Goal: Transaction & Acquisition: Purchase product/service

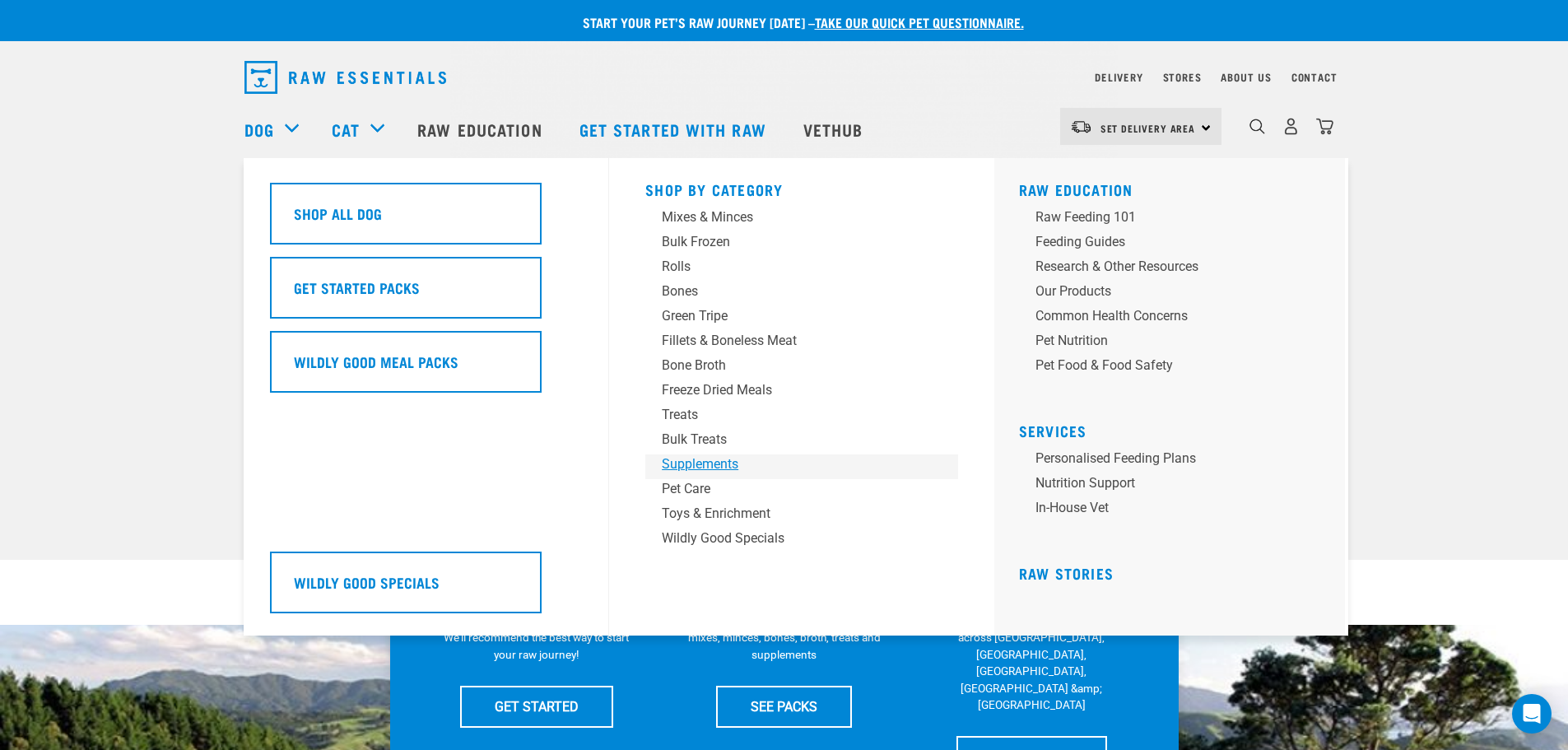
click at [690, 456] on div "Supplements" at bounding box center [790, 464] width 257 height 20
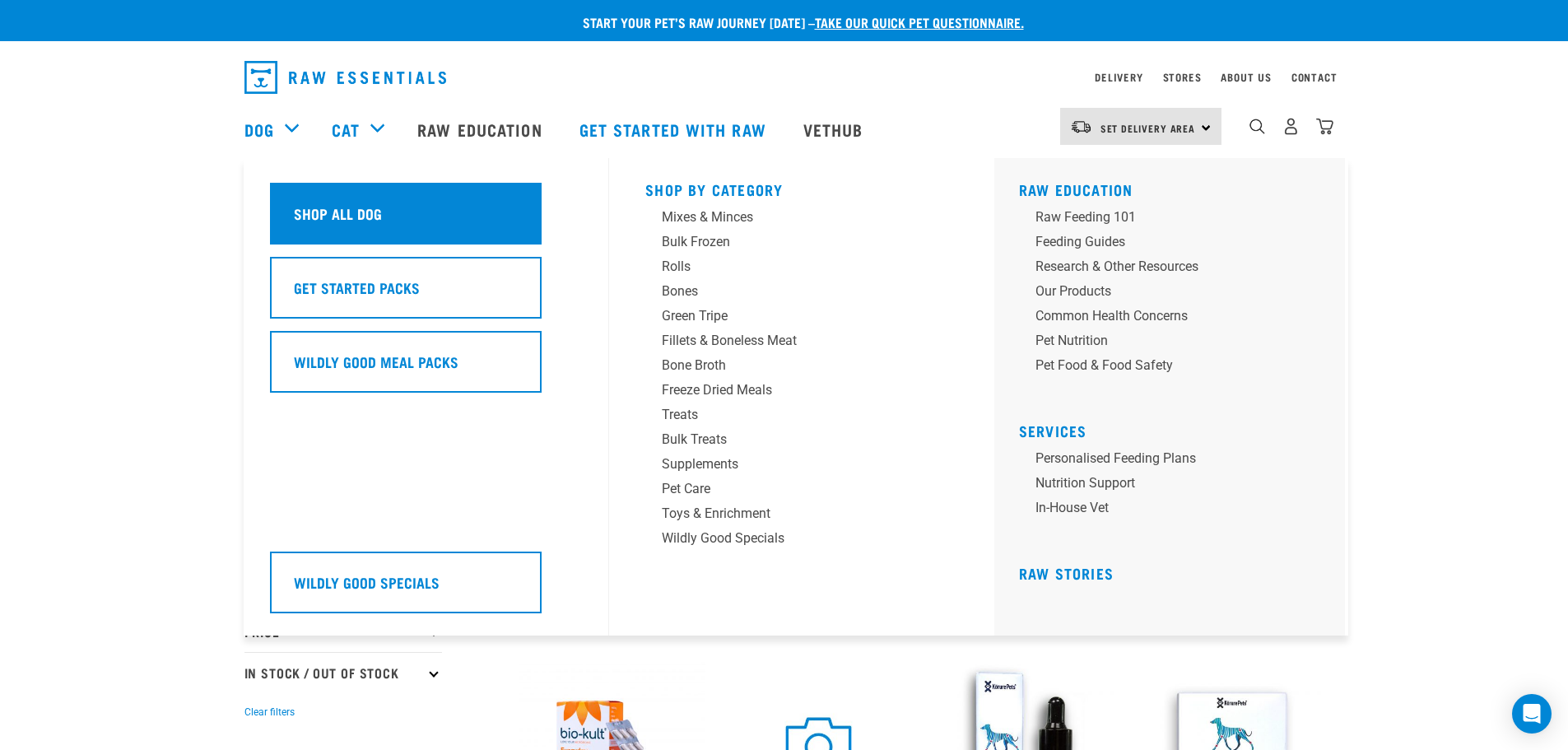
click at [381, 222] on div "Shop All Dog" at bounding box center [406, 213] width 271 height 62
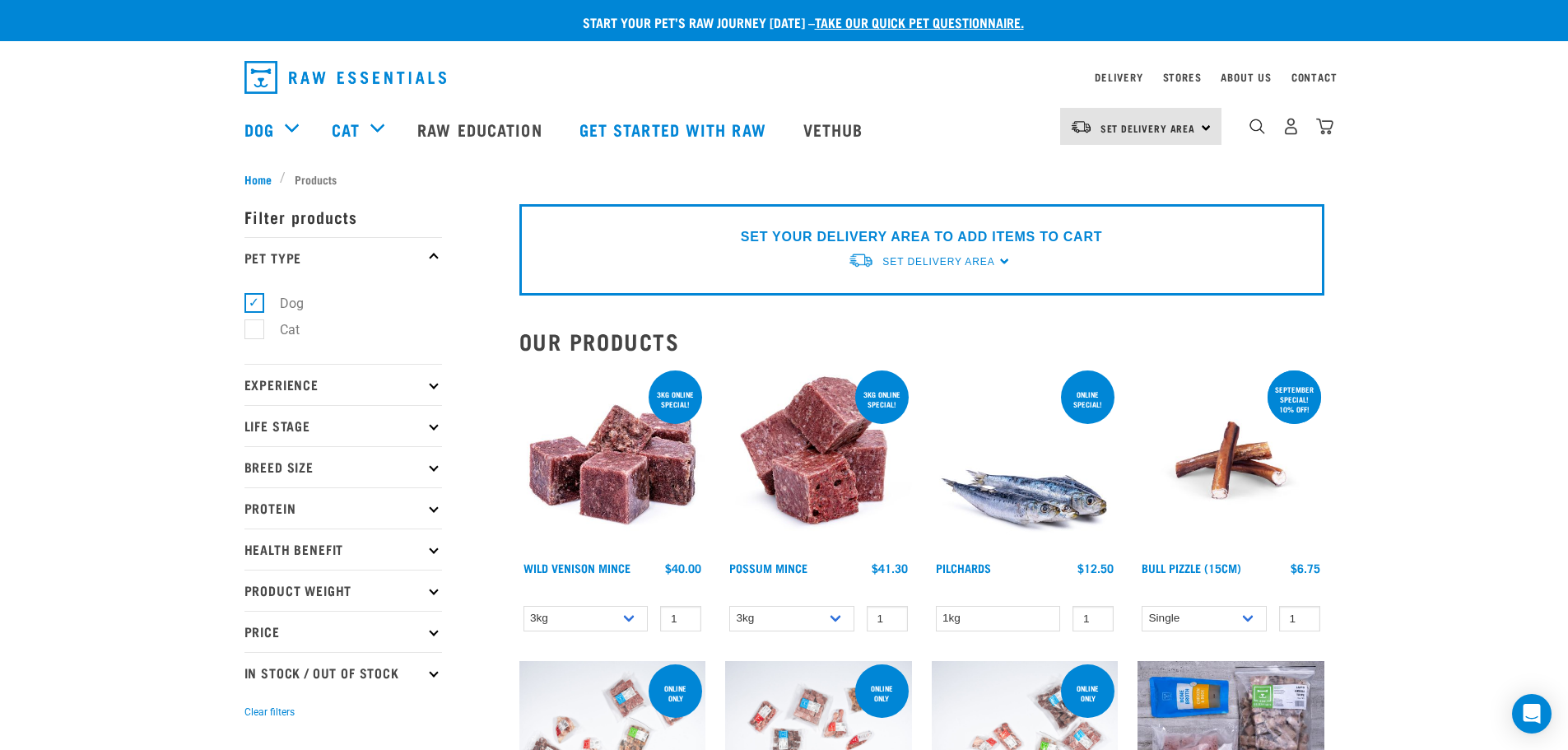
click at [283, 512] on p "Protein" at bounding box center [342, 508] width 197 height 41
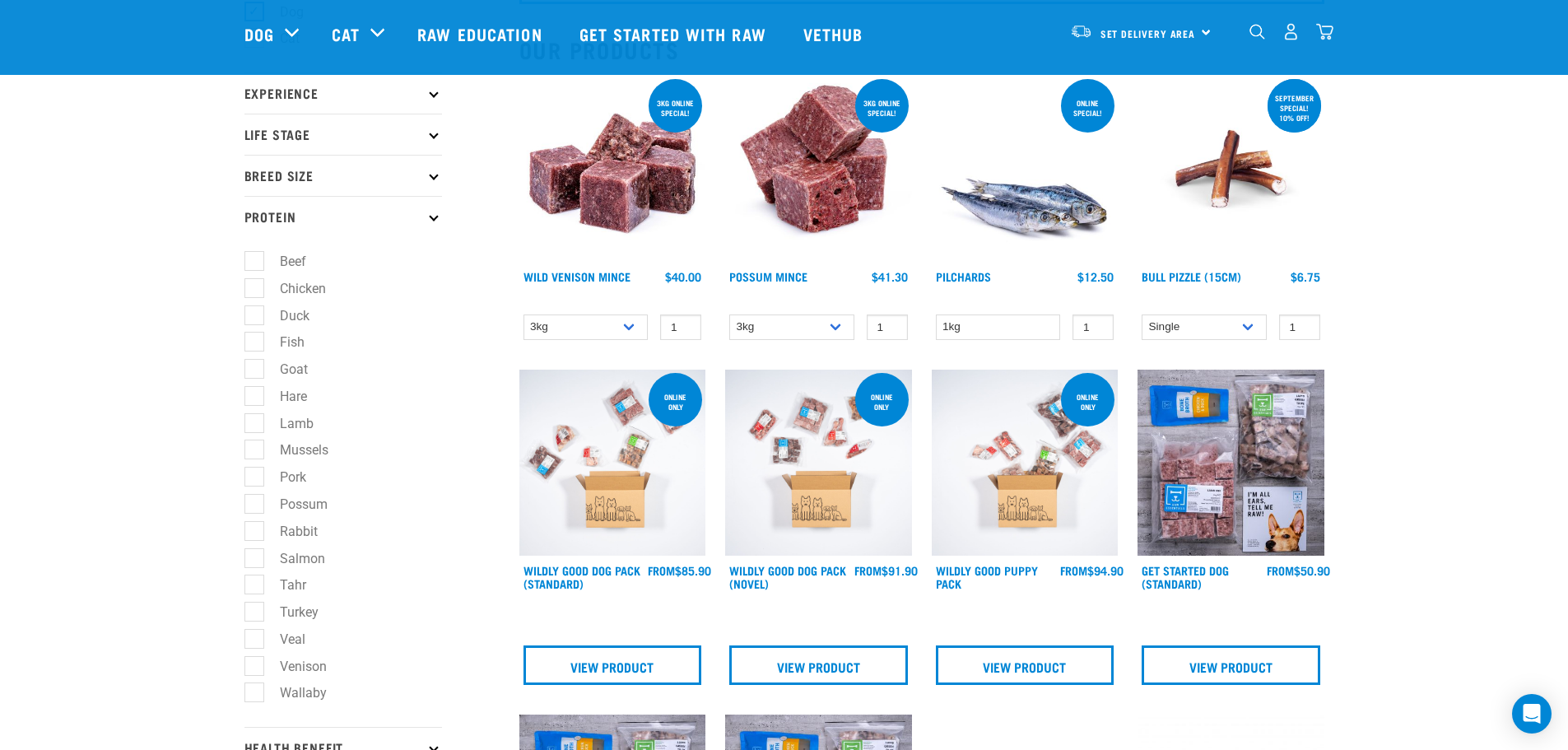
scroll to position [329, 0]
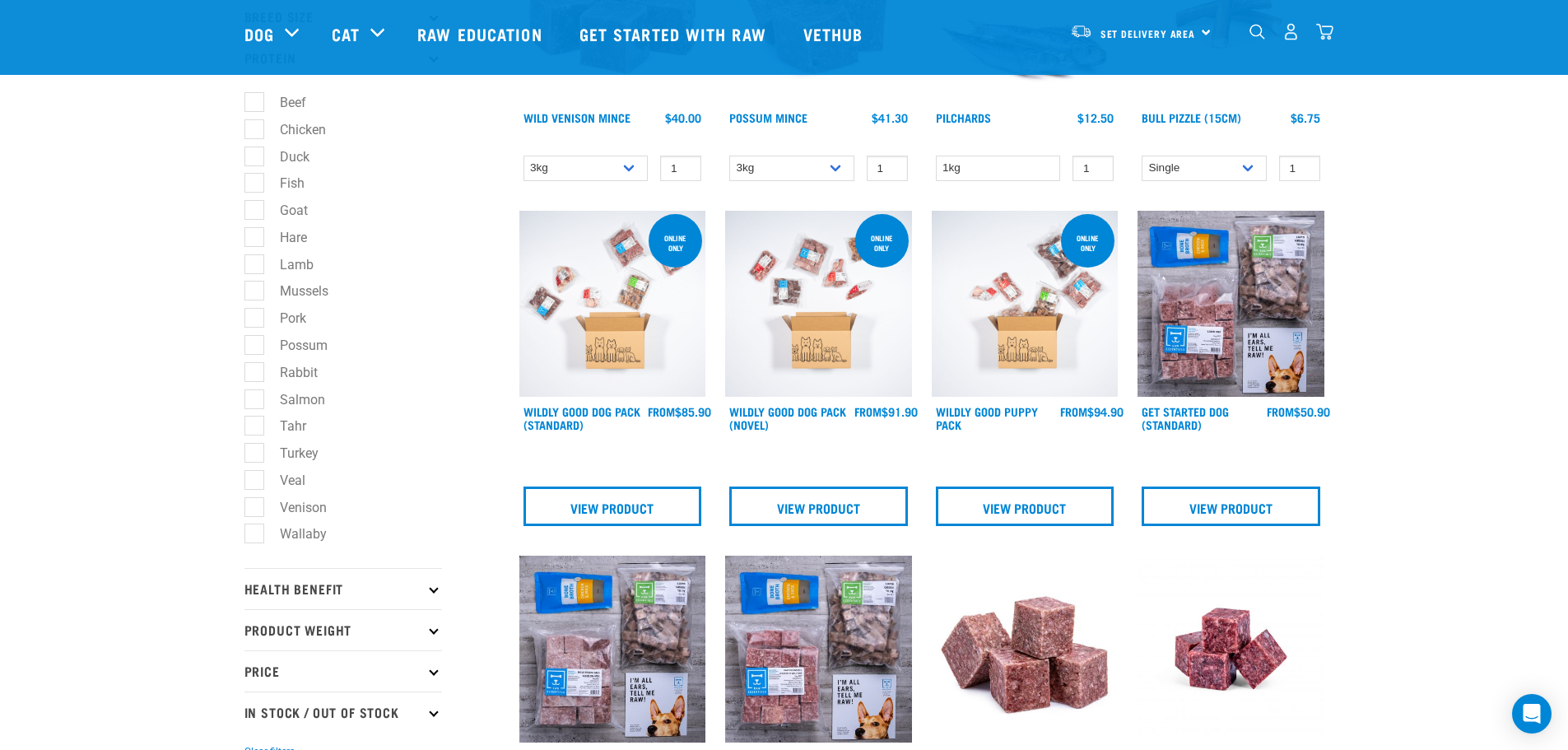
click at [294, 416] on label "Tahr" at bounding box center [282, 425] width 59 height 21
click at [255, 418] on input "Tahr" at bounding box center [249, 423] width 10 height 10
checkbox input "true"
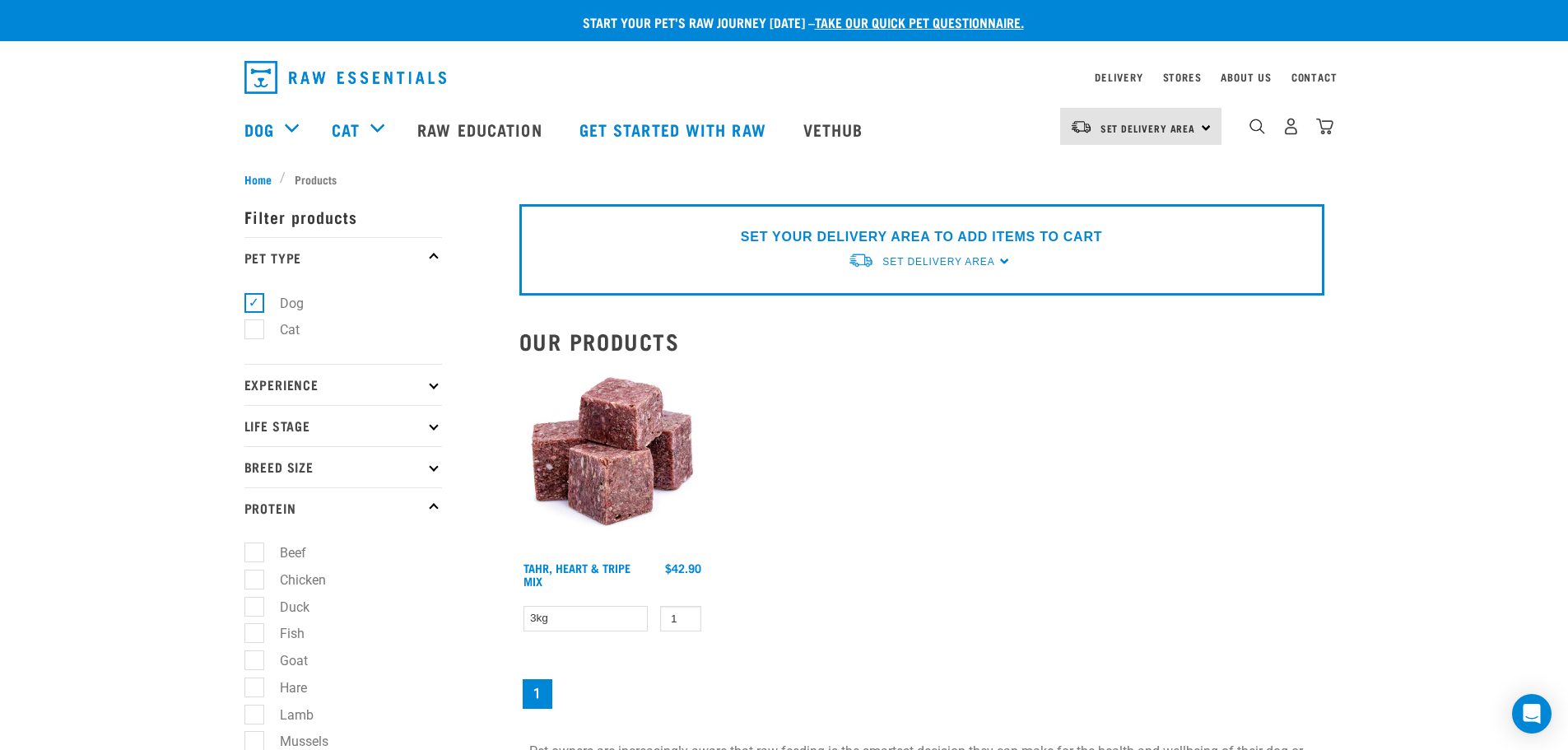
click at [927, 241] on p "SET YOUR DELIVERY AREA TO ADD ITEMS TO CART" at bounding box center [921, 237] width 361 height 20
click at [936, 256] on span "Set Delivery Area" at bounding box center [938, 262] width 112 height 11
click at [906, 298] on link "[GEOGRAPHIC_DATA]" at bounding box center [929, 299] width 164 height 27
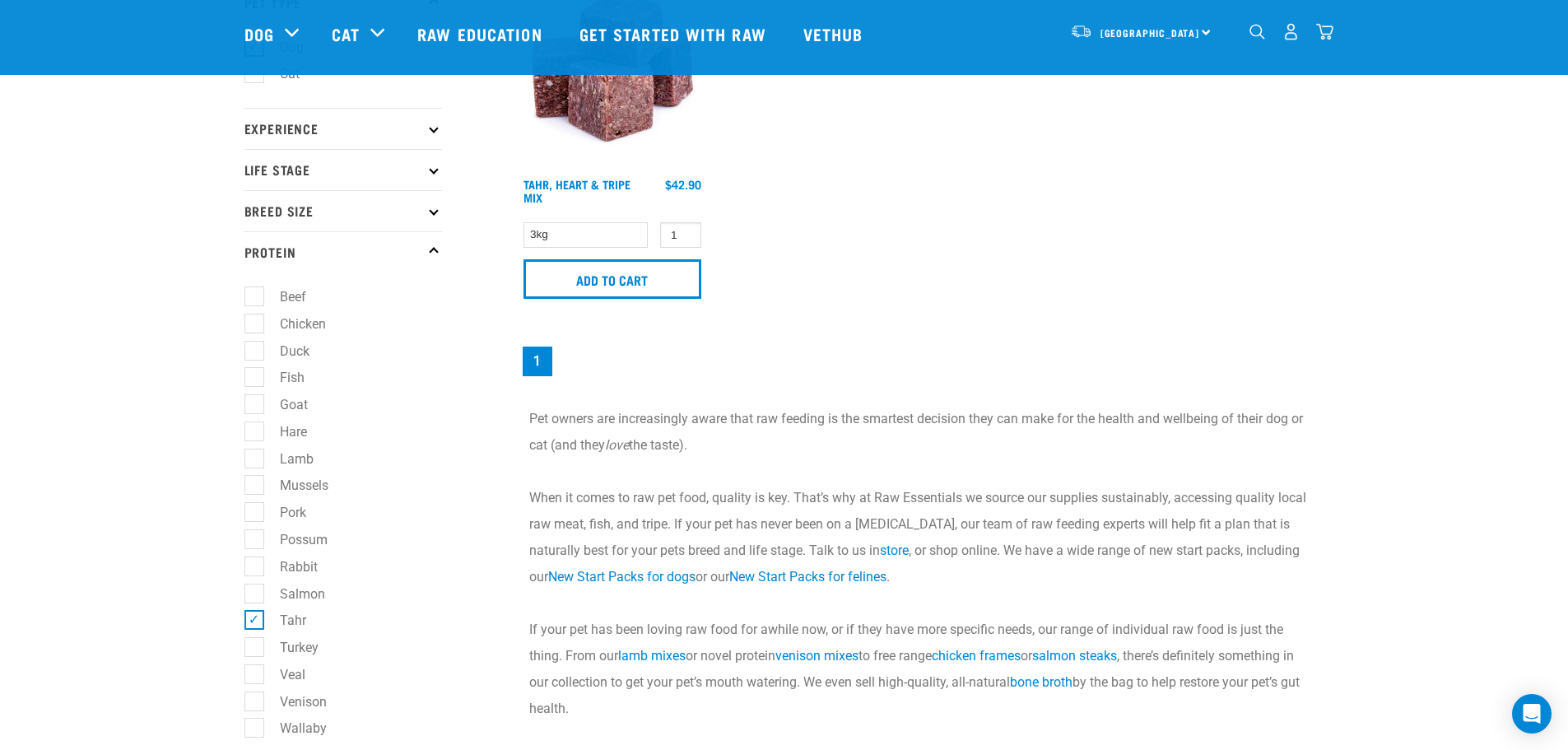
scroll to position [165, 0]
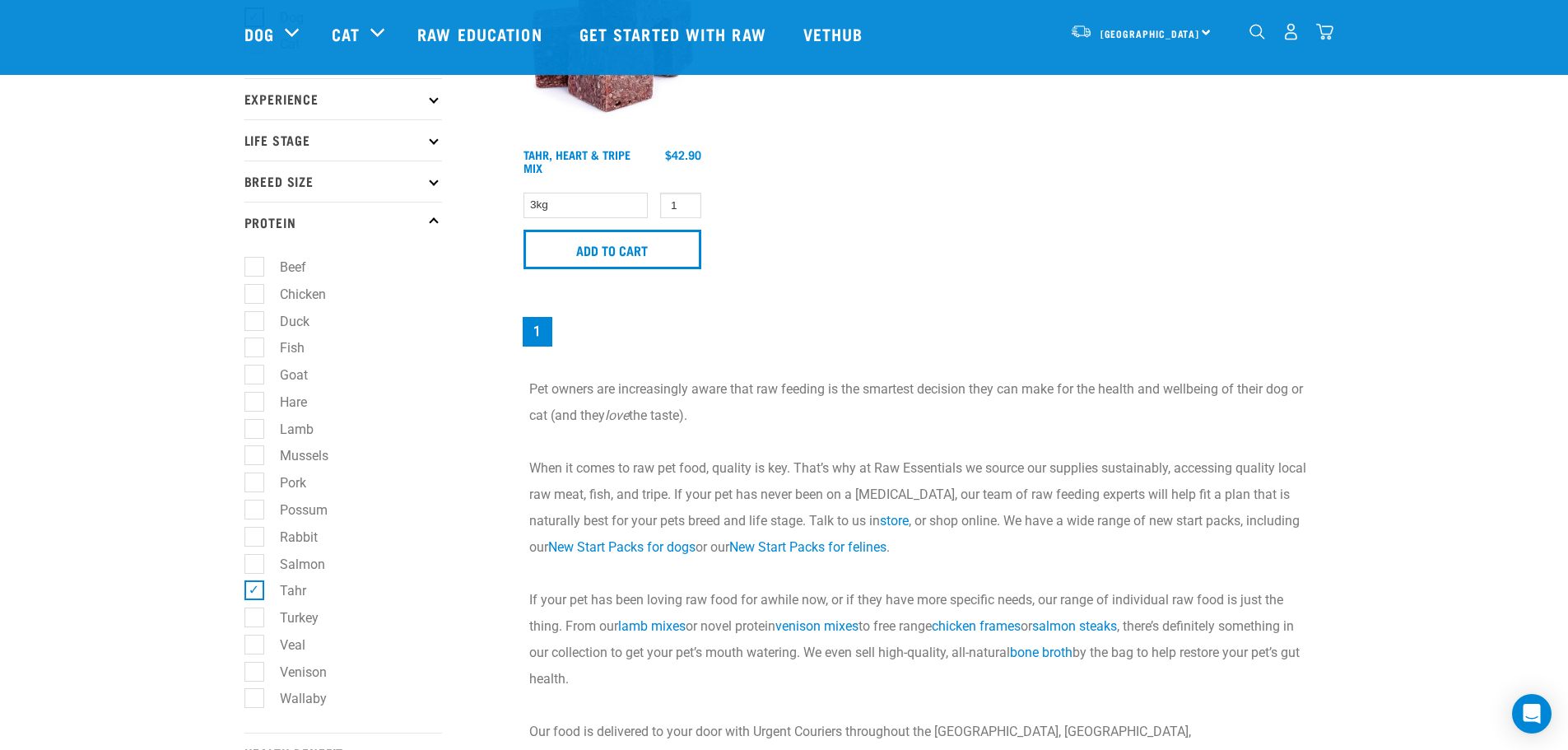
click at [257, 587] on label "Tahr" at bounding box center [282, 590] width 59 height 21
click at [255, 587] on input "Tahr" at bounding box center [249, 587] width 10 height 10
checkbox input "false"
click at [253, 614] on label "Turkey" at bounding box center [289, 618] width 72 height 21
click at [252, 614] on input "Turkey" at bounding box center [249, 613] width 10 height 10
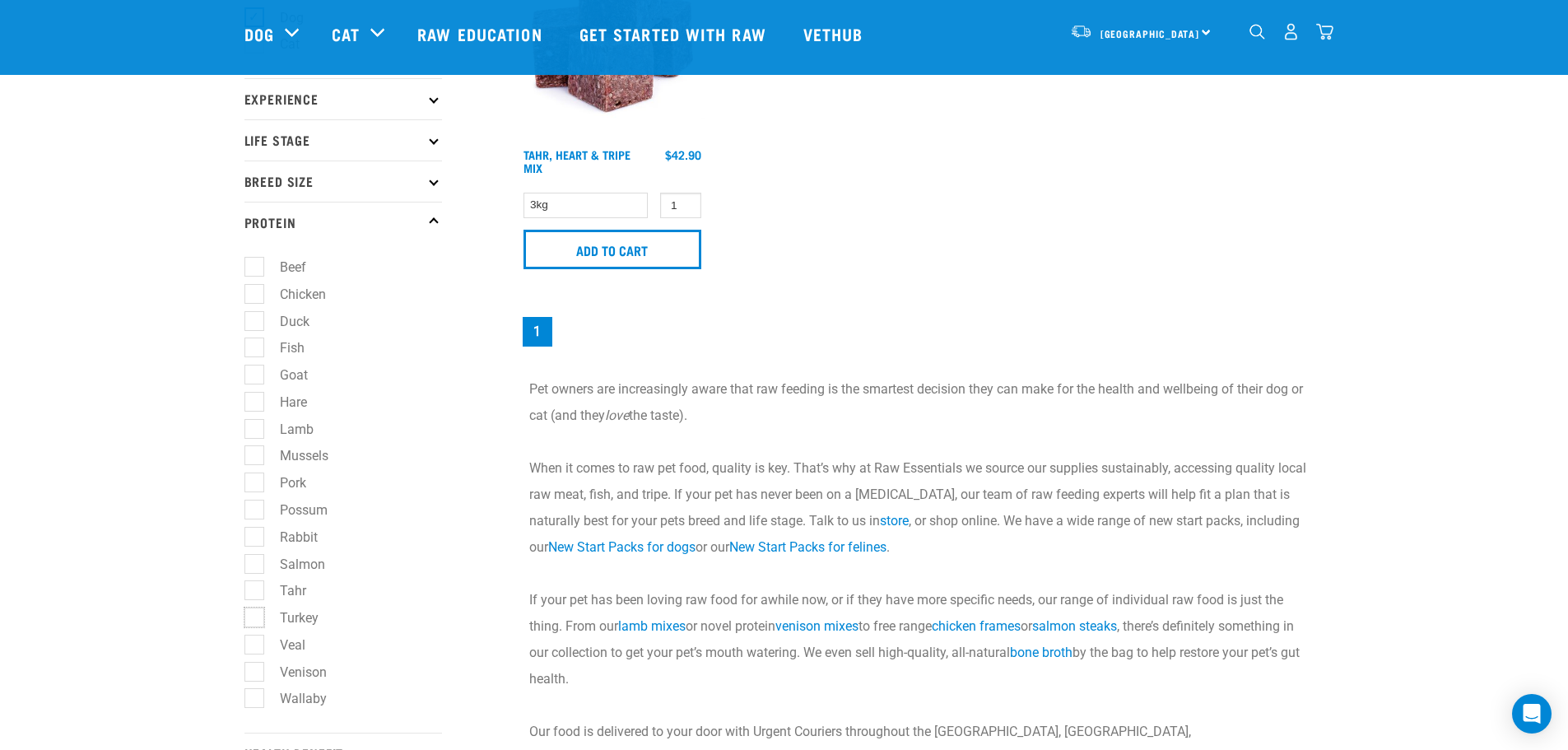
checkbox input "true"
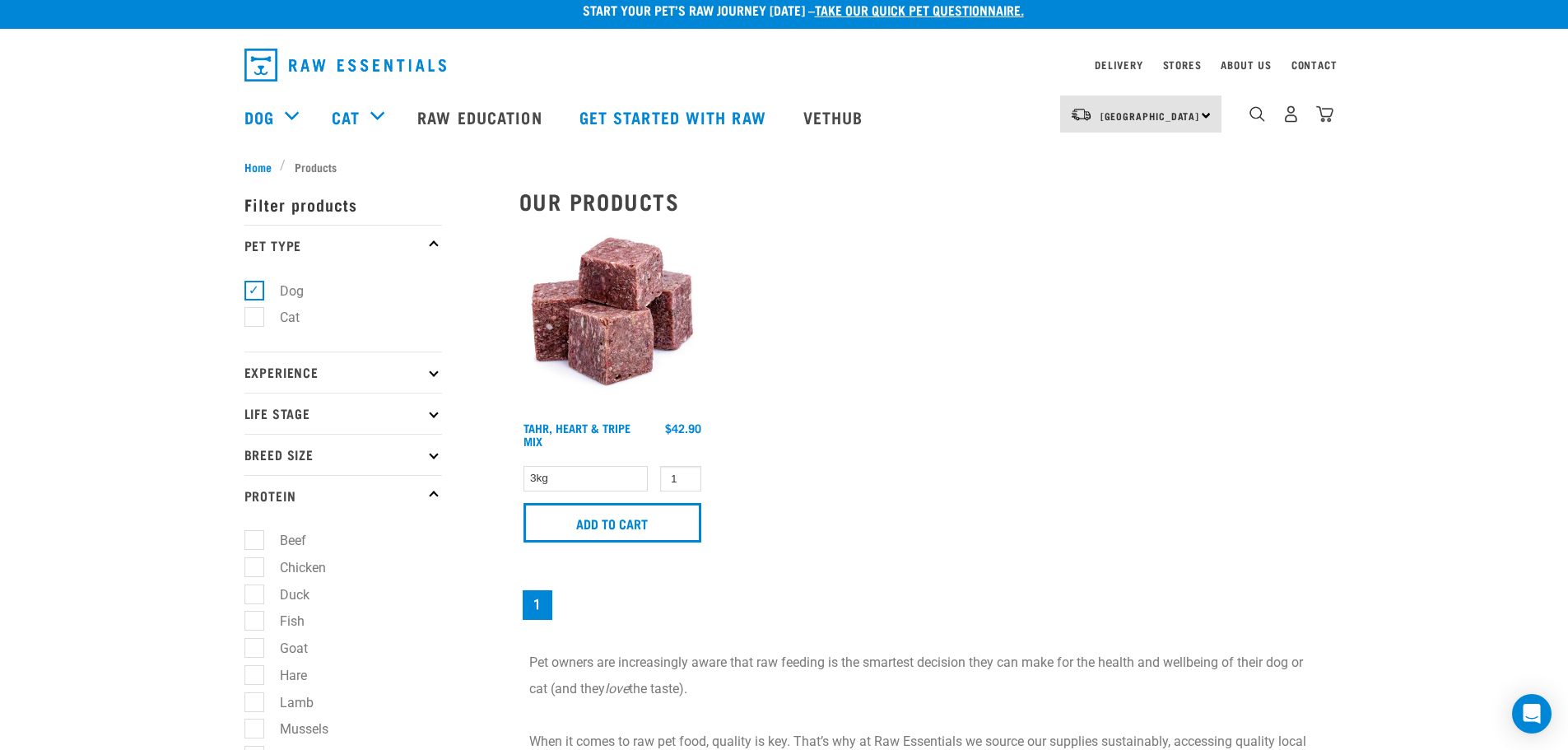
scroll to position [0, 0]
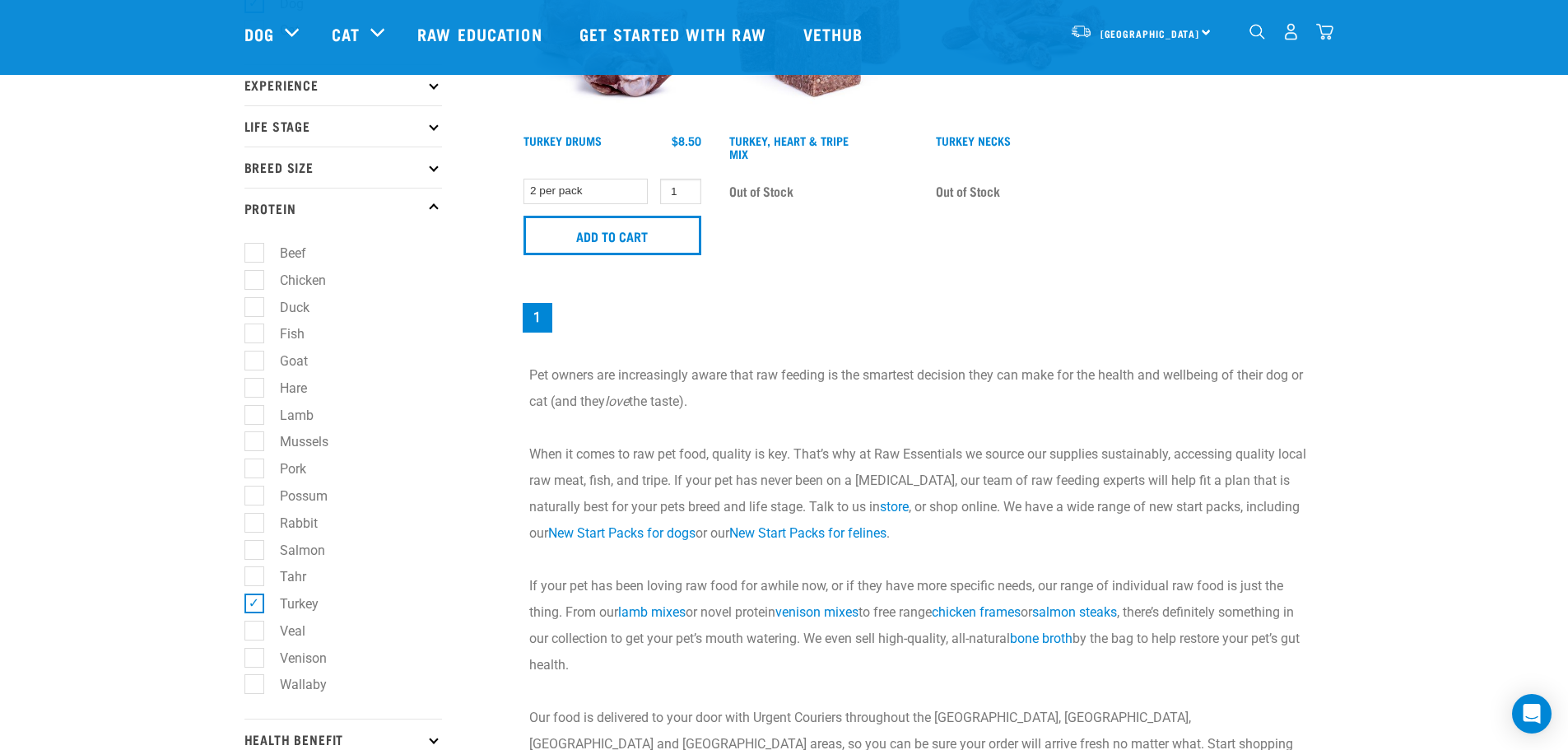
scroll to position [329, 0]
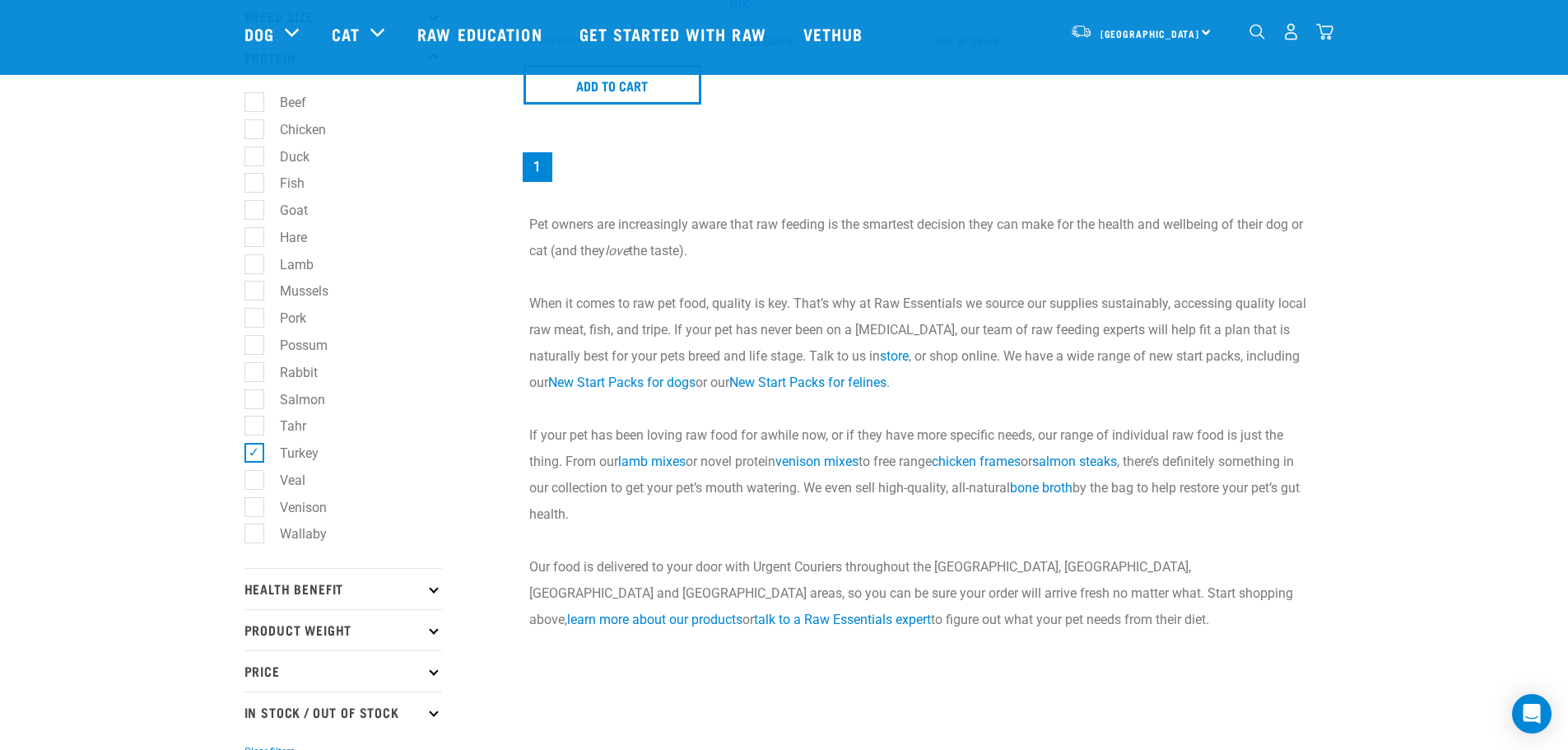
click at [255, 537] on label "Wallaby" at bounding box center [293, 534] width 79 height 21
click at [255, 537] on input "Wallaby" at bounding box center [249, 530] width 10 height 10
checkbox input "true"
click at [253, 443] on label "Turkey" at bounding box center [289, 453] width 72 height 21
click at [251, 444] on input "Turkey" at bounding box center [249, 449] width 10 height 10
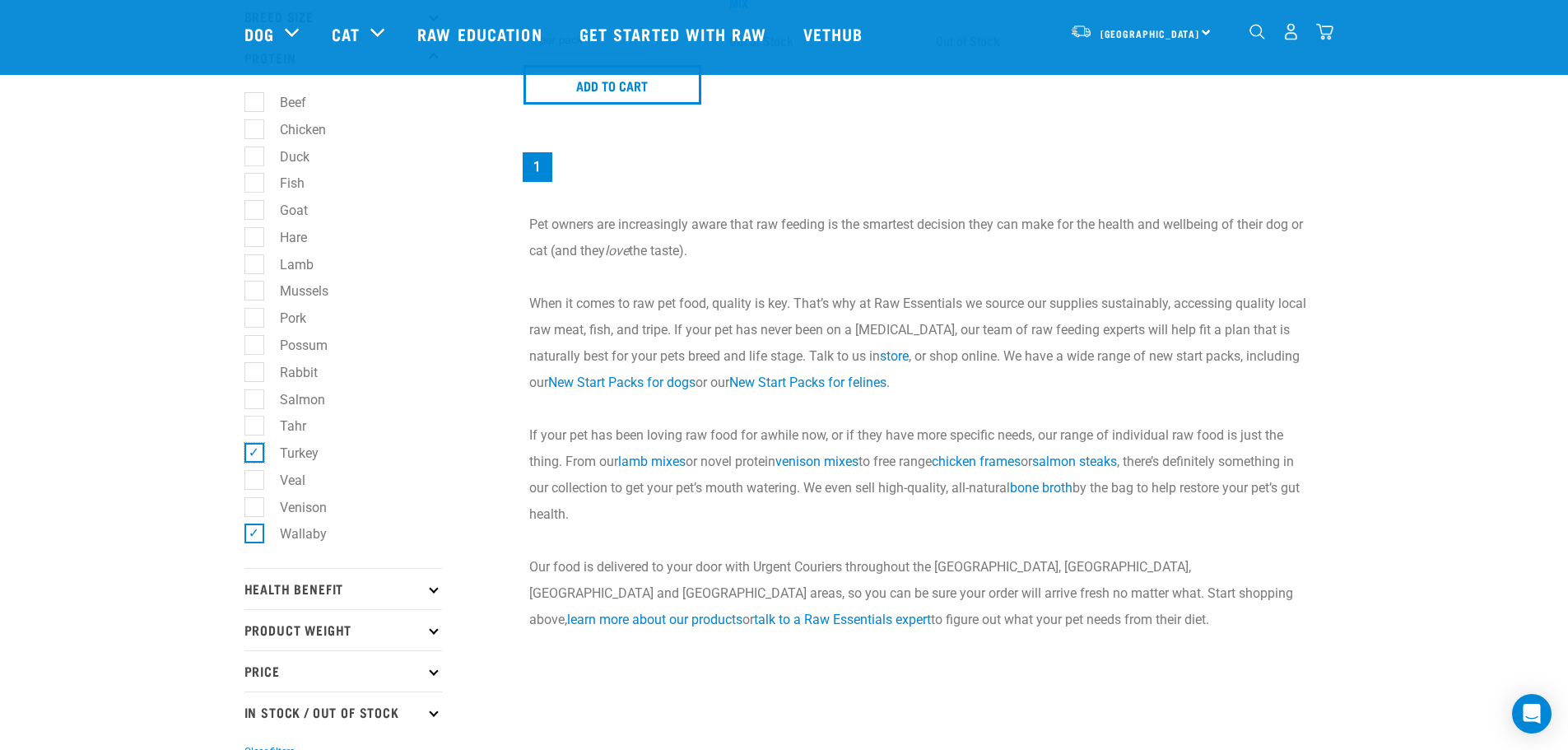
checkbox input "false"
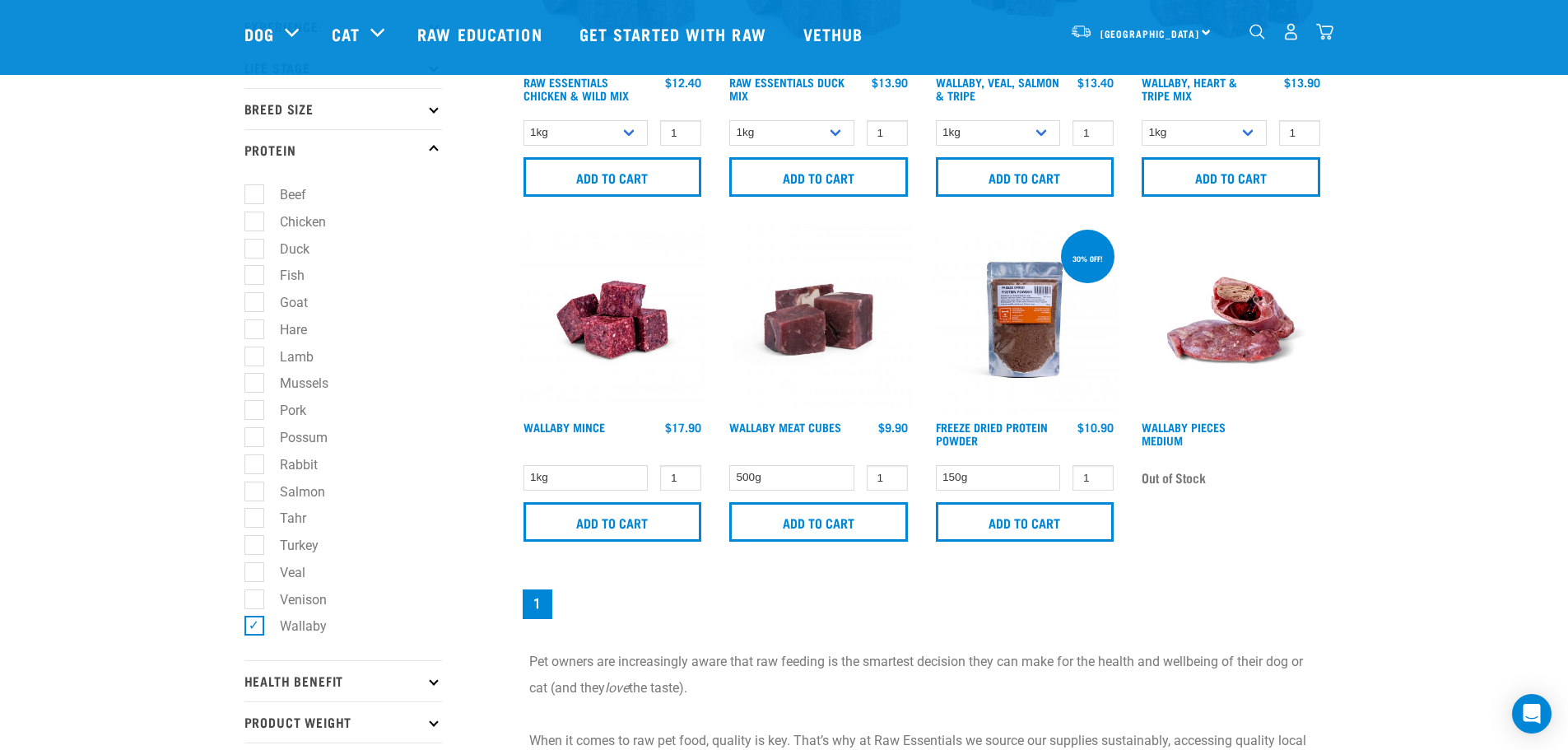
scroll to position [247, 0]
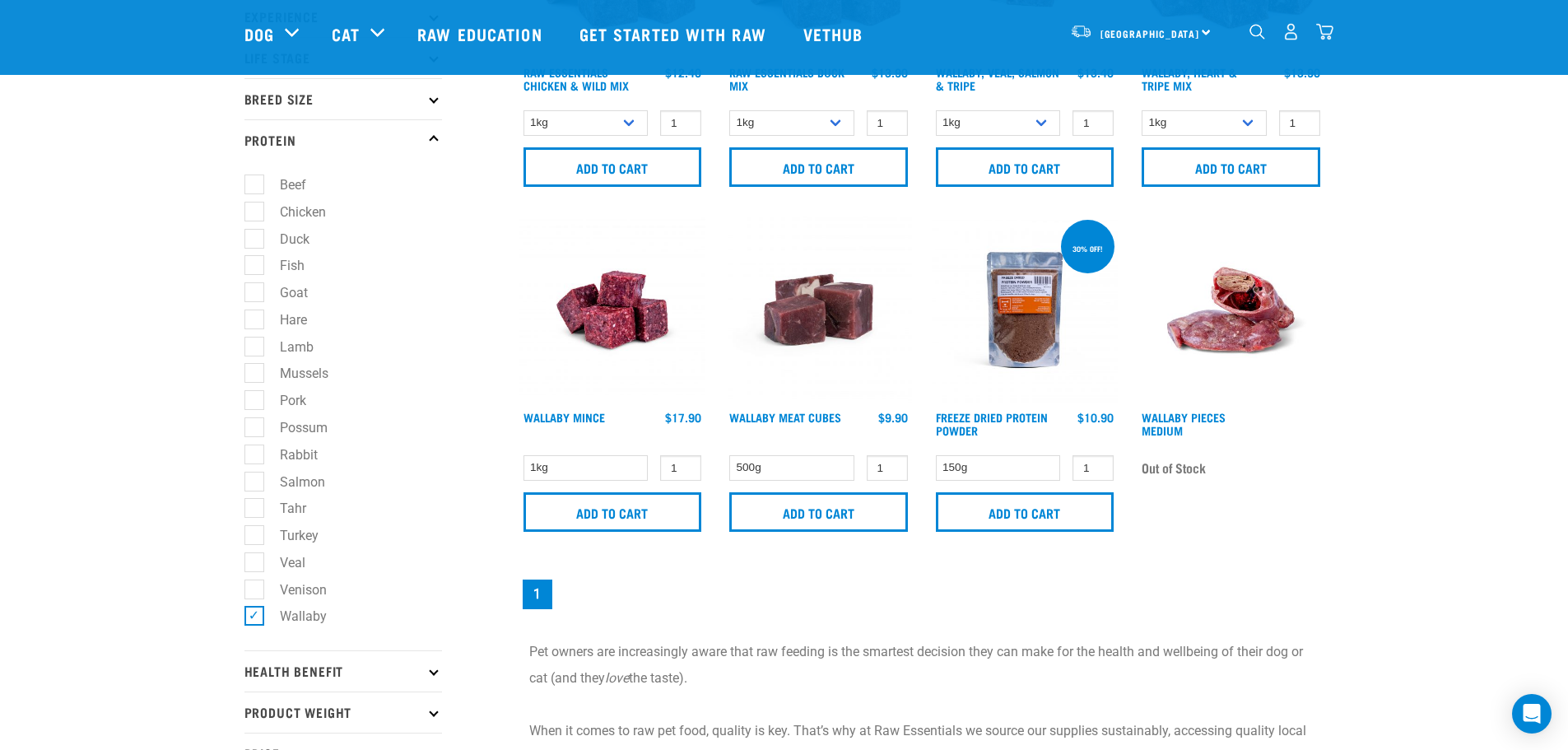
click at [255, 613] on label "Wallaby" at bounding box center [293, 616] width 79 height 21
click at [255, 613] on input "Wallaby" at bounding box center [249, 613] width 10 height 10
checkbox input "false"
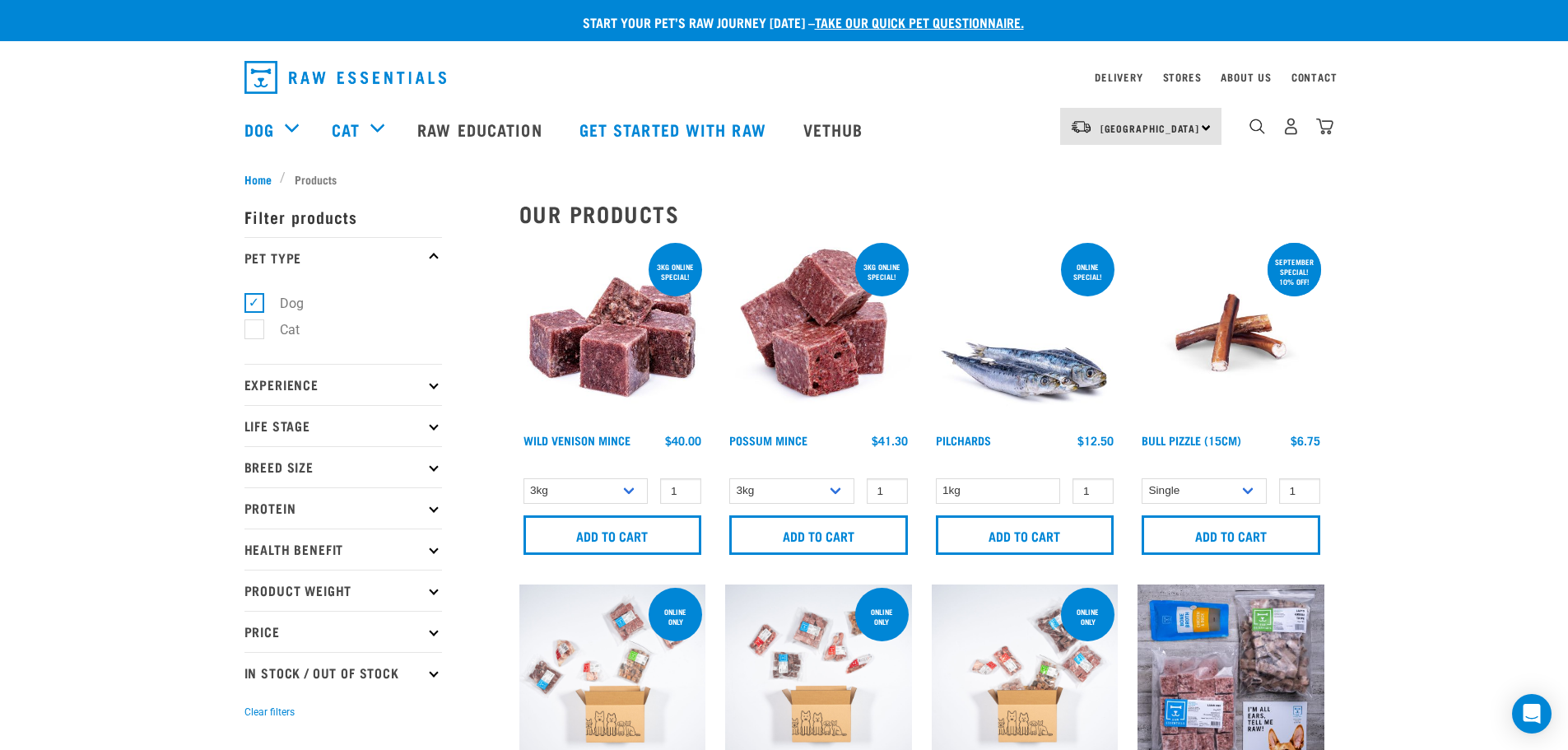
click at [287, 525] on p "Protein" at bounding box center [342, 508] width 197 height 41
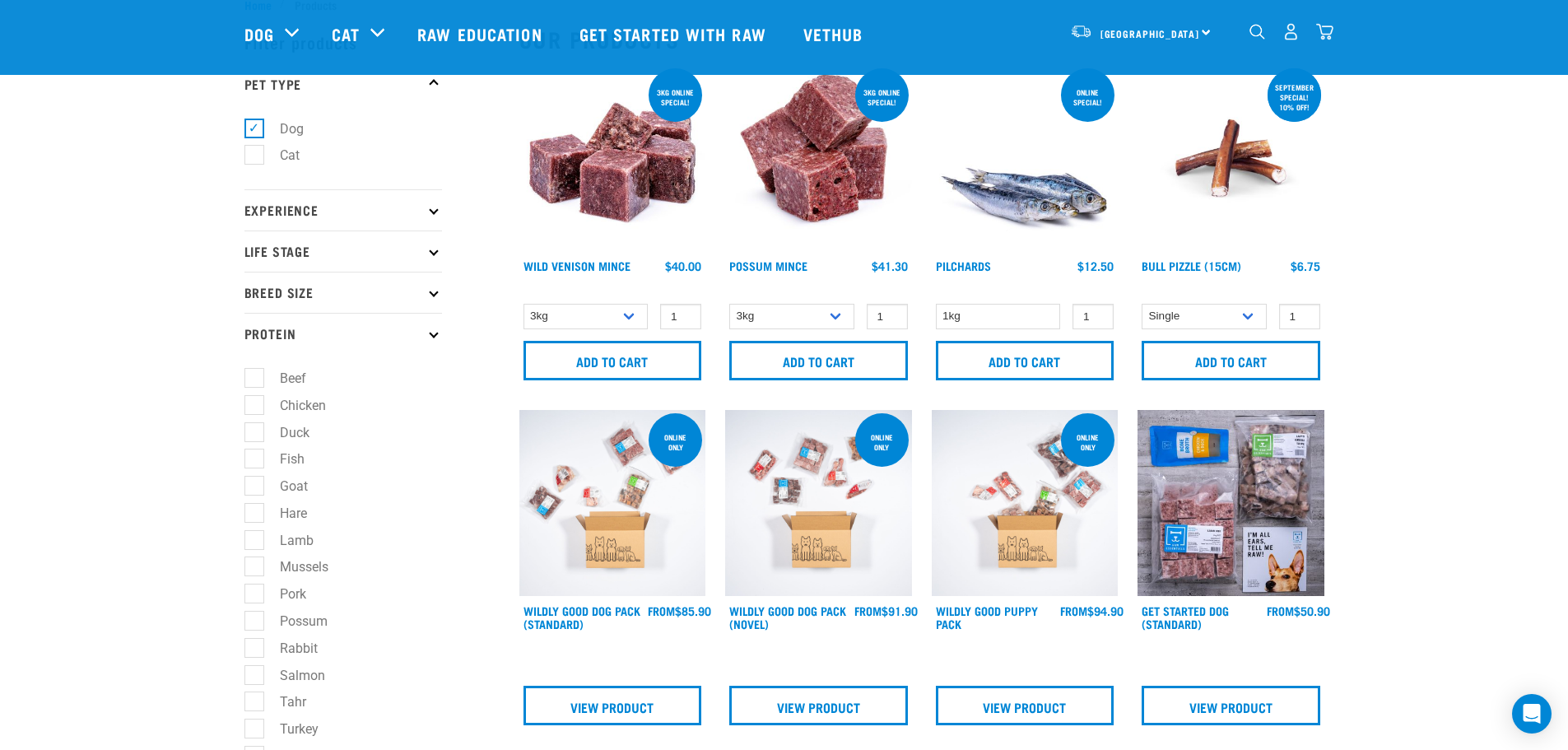
scroll to position [82, 0]
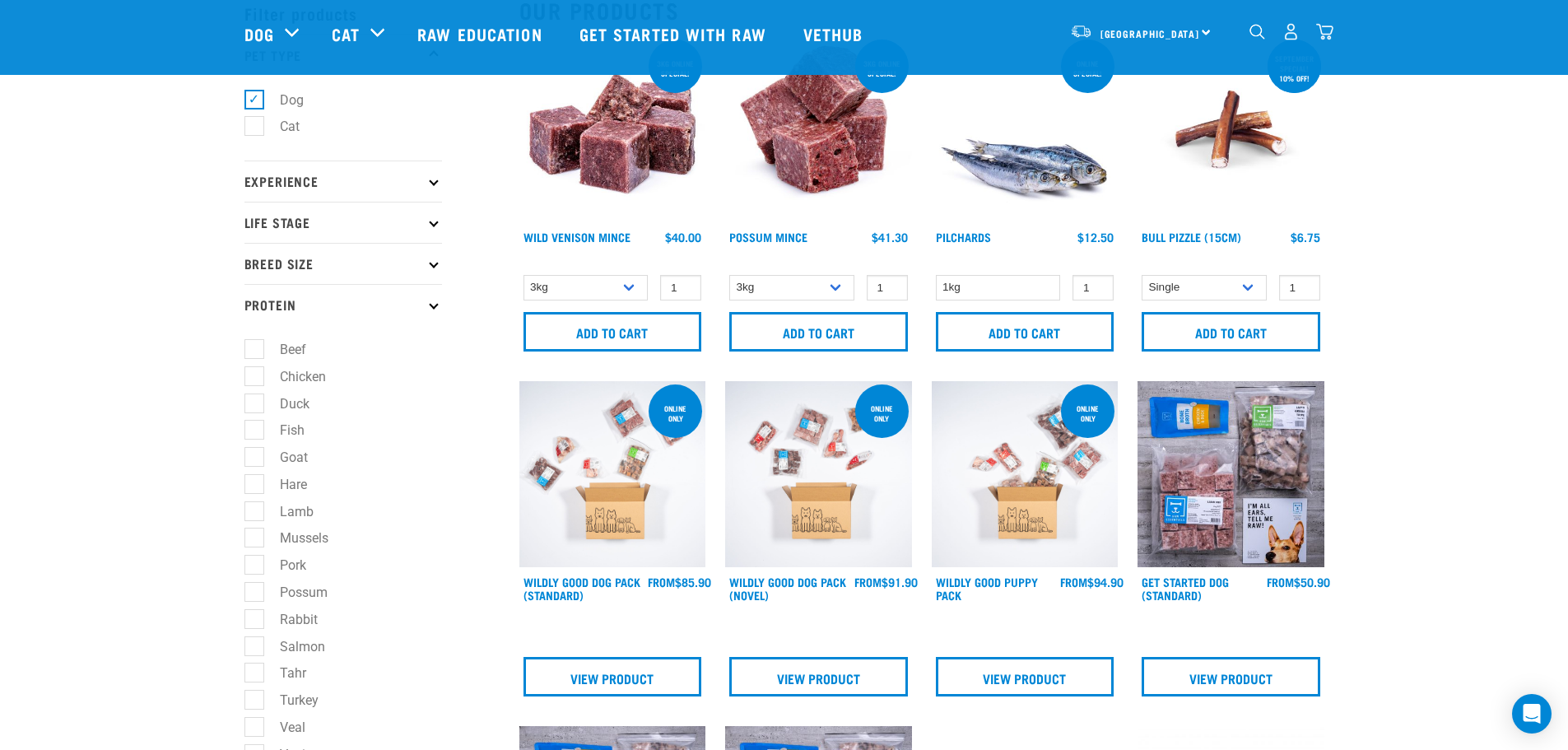
click at [298, 596] on label "Possum" at bounding box center [294, 592] width 80 height 21
click at [255, 594] on input "Possum" at bounding box center [249, 588] width 10 height 10
checkbox input "true"
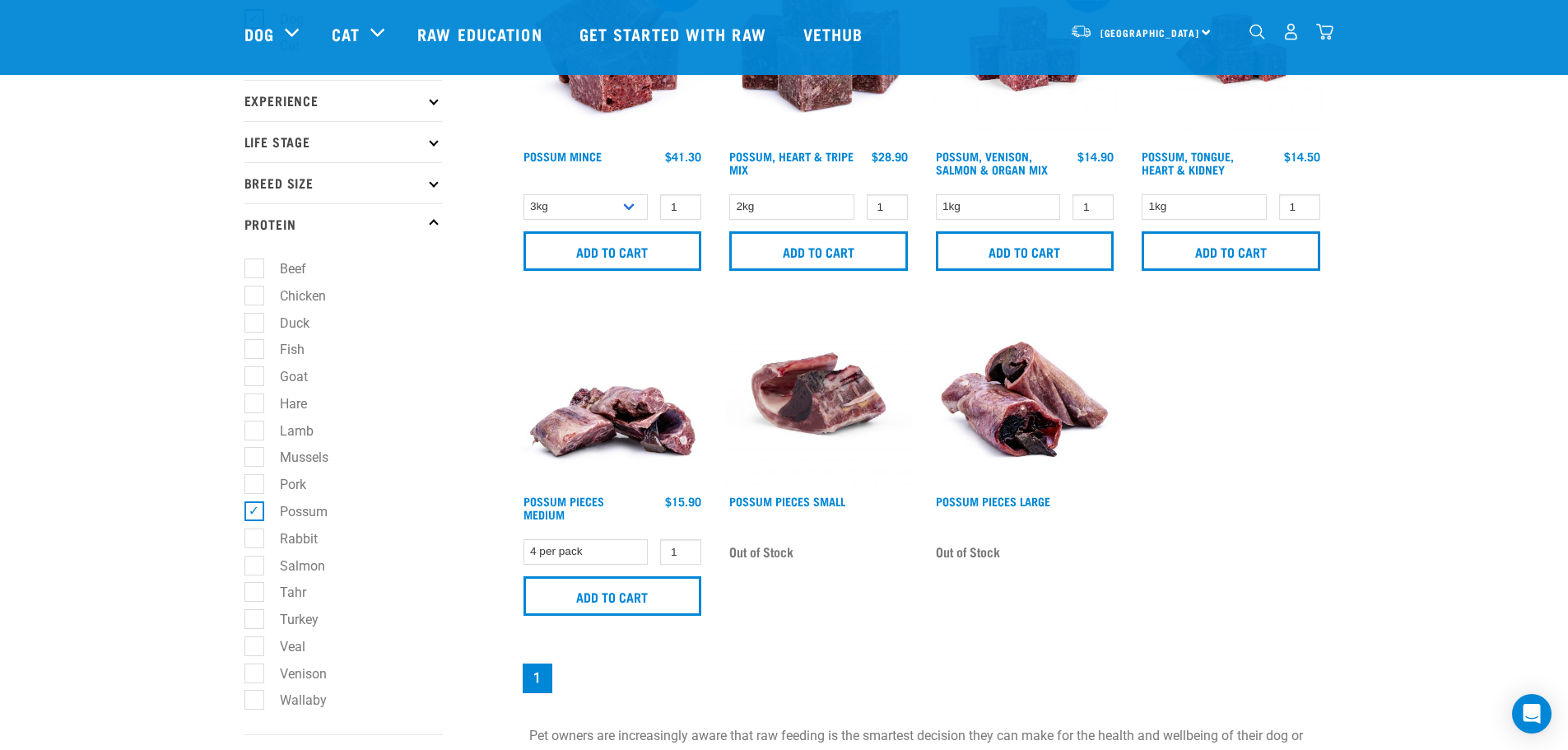
scroll to position [411, 0]
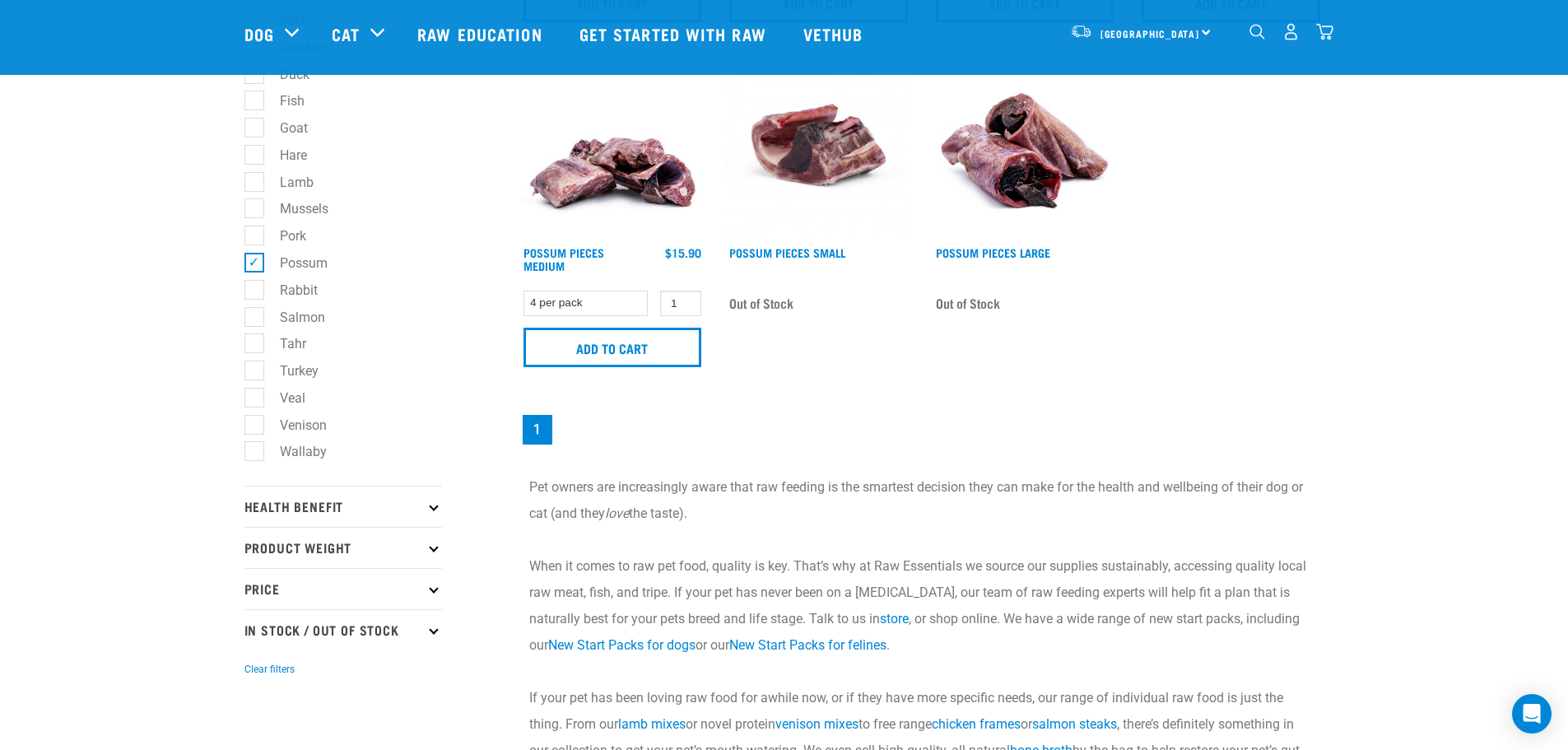
click at [253, 265] on label "Possum" at bounding box center [294, 263] width 80 height 21
click at [252, 265] on input "Possum" at bounding box center [249, 259] width 10 height 10
checkbox input "false"
click at [253, 134] on label "Goat" at bounding box center [283, 128] width 61 height 21
click at [252, 131] on input "Goat" at bounding box center [249, 124] width 10 height 10
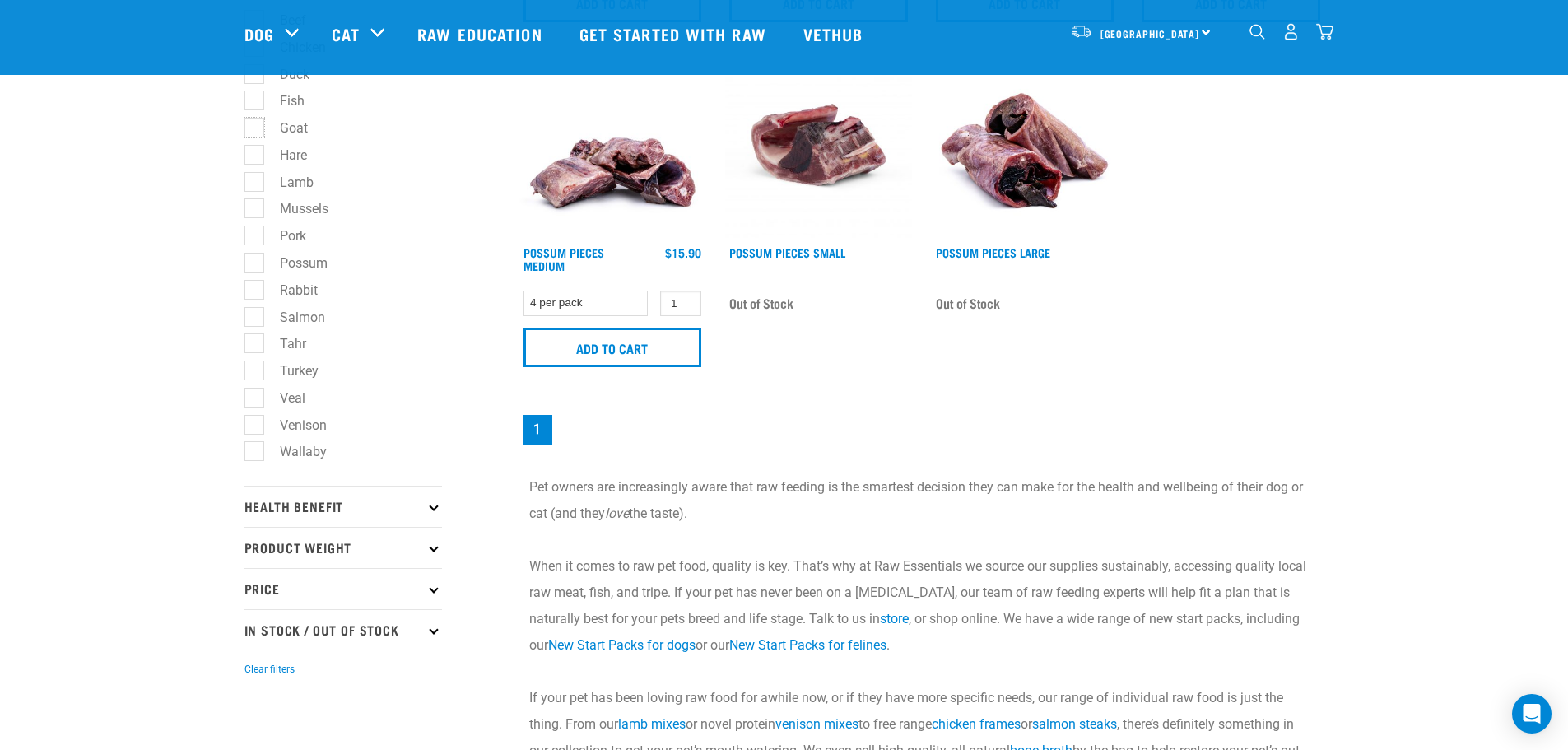
checkbox input "true"
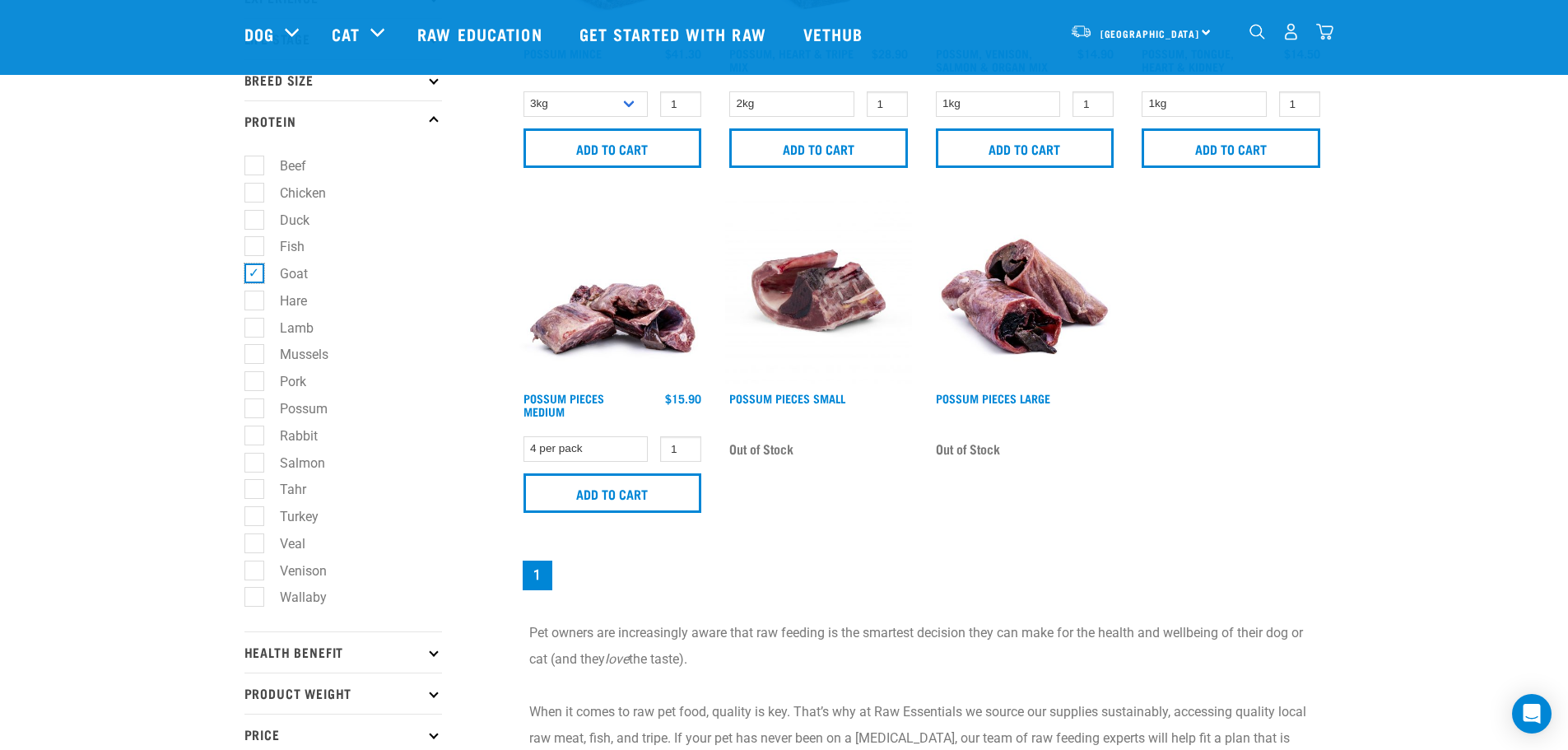
scroll to position [247, 0]
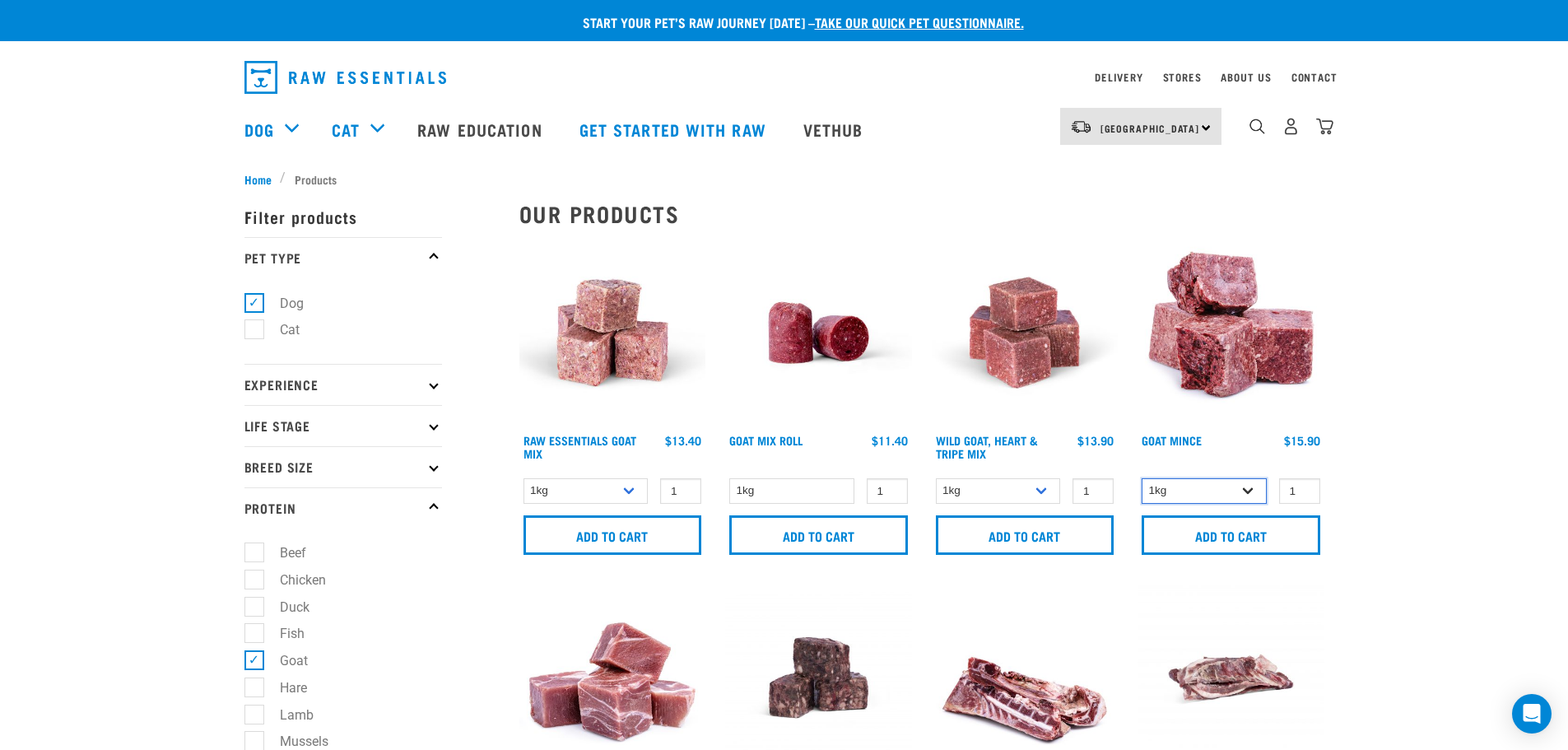
click at [1258, 495] on select "1kg 3kg" at bounding box center [1204, 490] width 125 height 25
click at [259, 662] on label "Goat" at bounding box center [283, 660] width 61 height 21
click at [255, 662] on input "Goat" at bounding box center [249, 657] width 10 height 10
checkbox input "false"
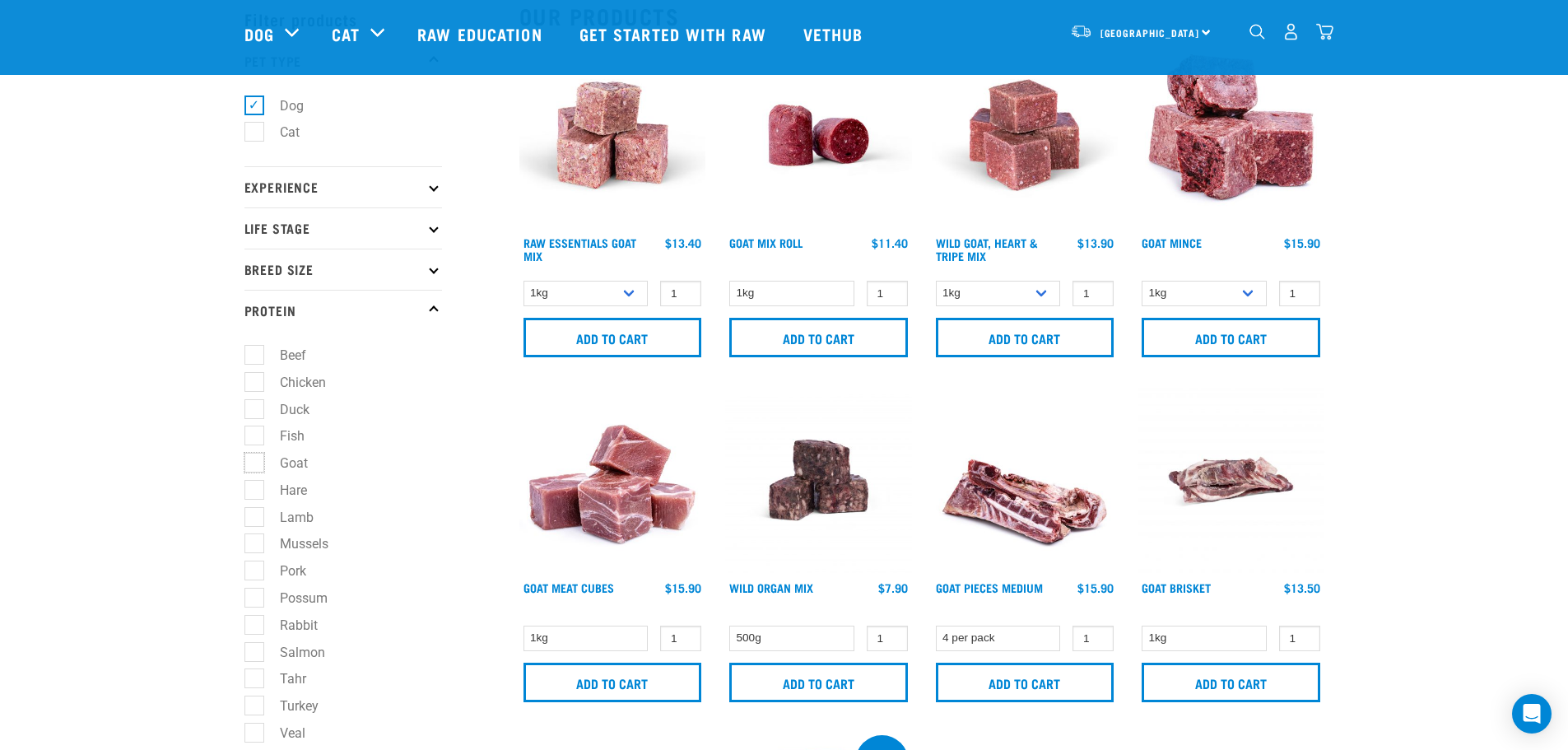
scroll to position [165, 0]
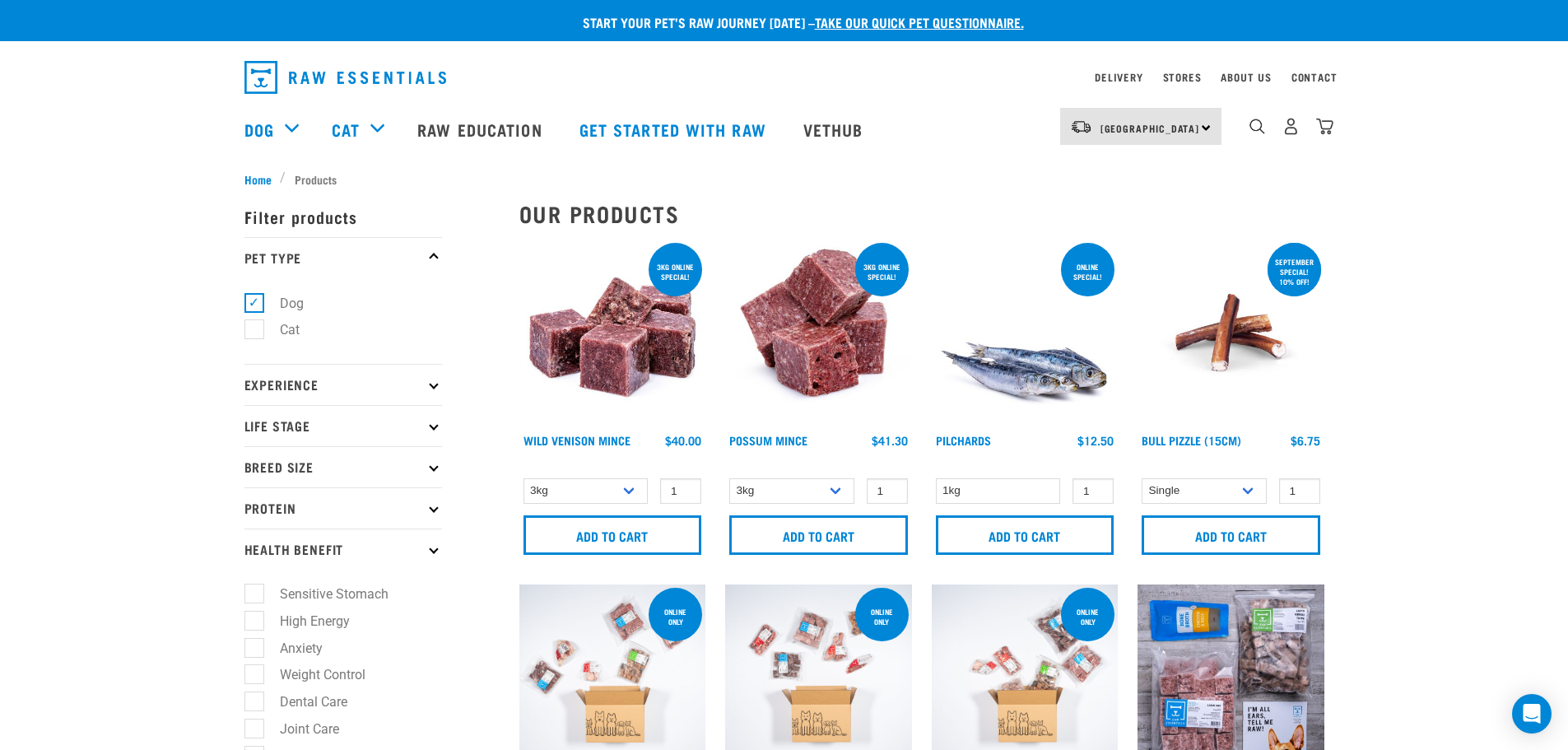
click at [264, 513] on p "Protein" at bounding box center [342, 508] width 197 height 41
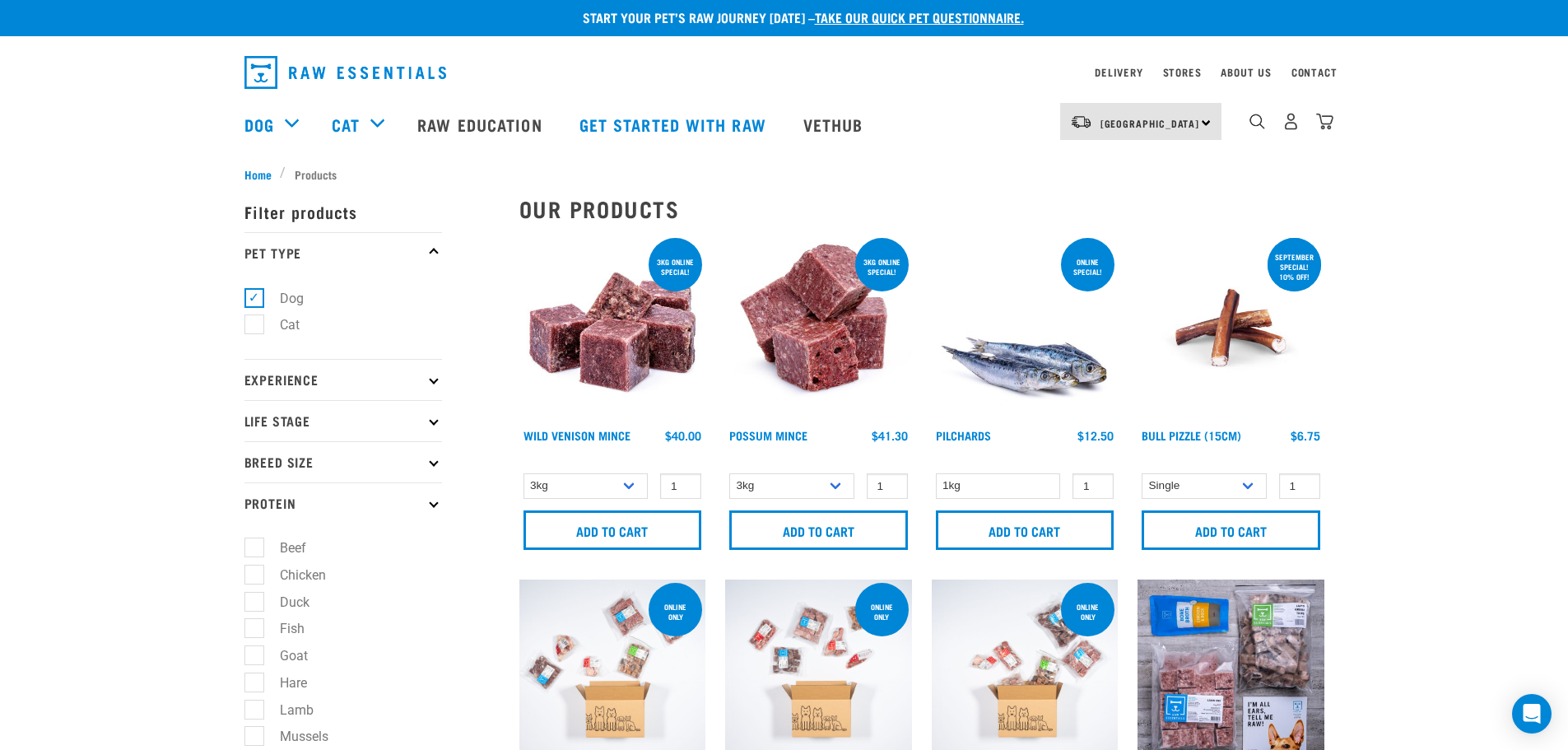
scroll to position [165, 0]
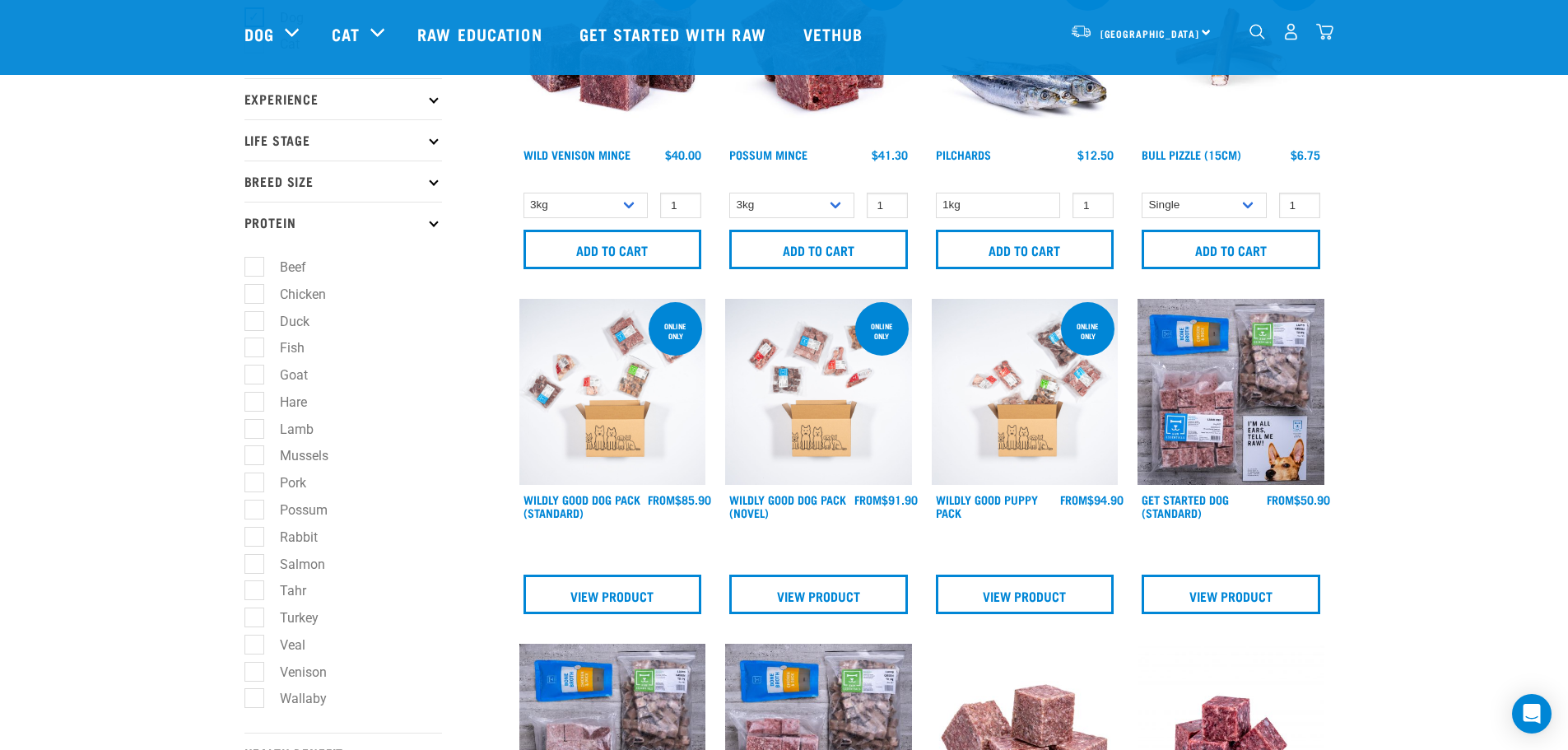
click at [260, 537] on label "Rabbit" at bounding box center [289, 537] width 71 height 21
click at [255, 537] on input "Rabbit" at bounding box center [249, 533] width 10 height 10
checkbox input "true"
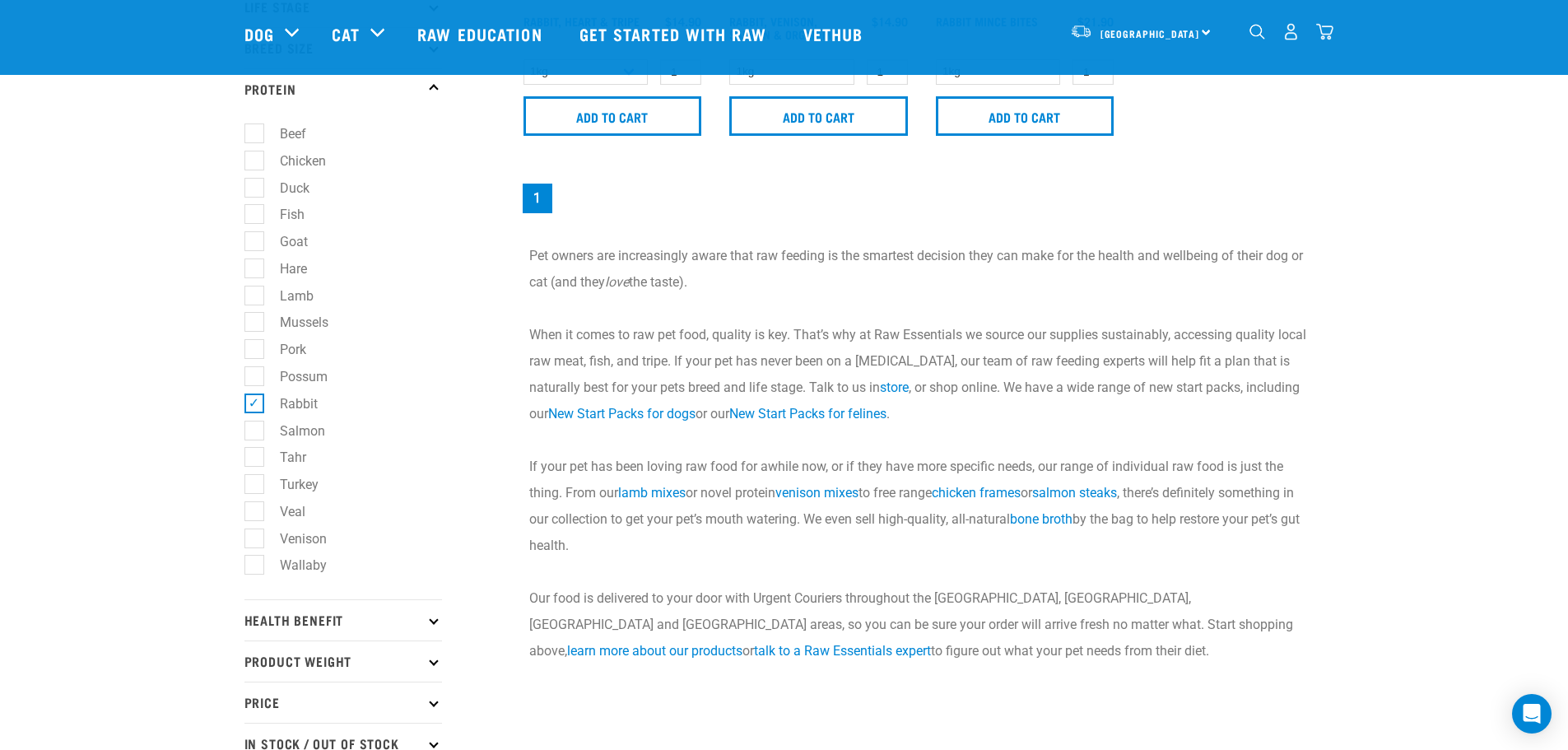
scroll to position [329, 0]
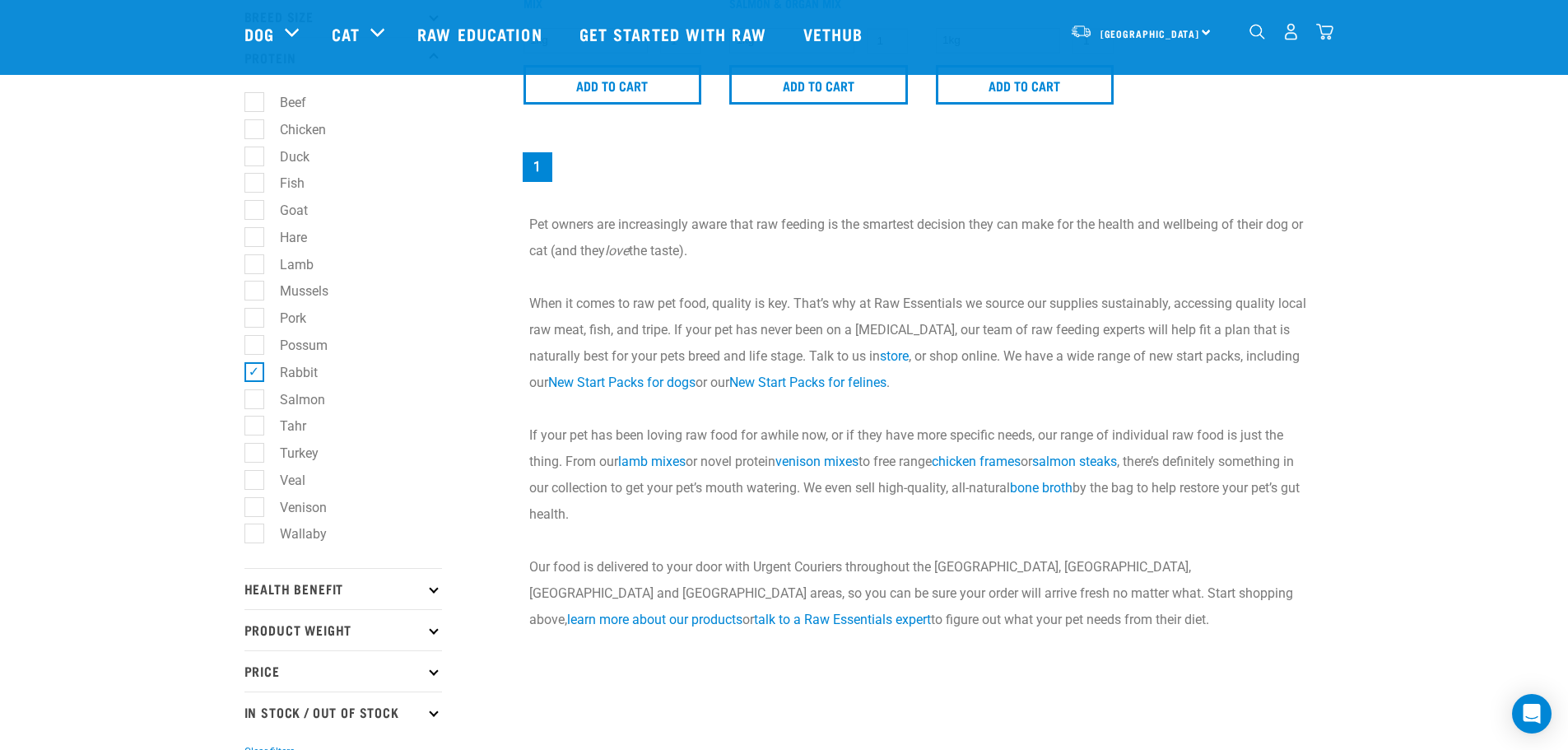
click at [253, 215] on label "Goat" at bounding box center [283, 210] width 61 height 21
click at [250, 213] on input "Goat" at bounding box center [249, 208] width 10 height 10
checkbox input "true"
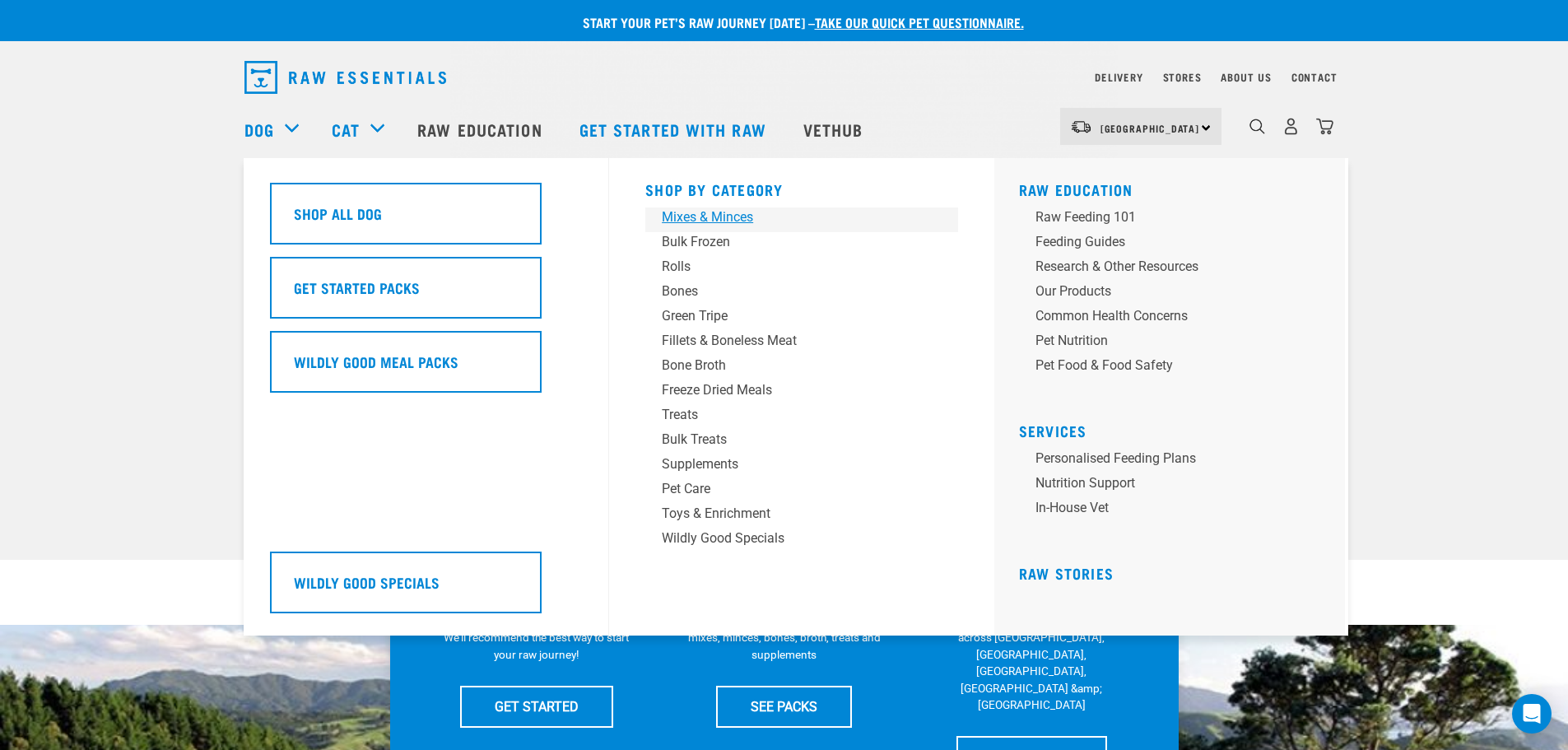
click at [683, 219] on div "Mixes & Minces" at bounding box center [790, 217] width 257 height 20
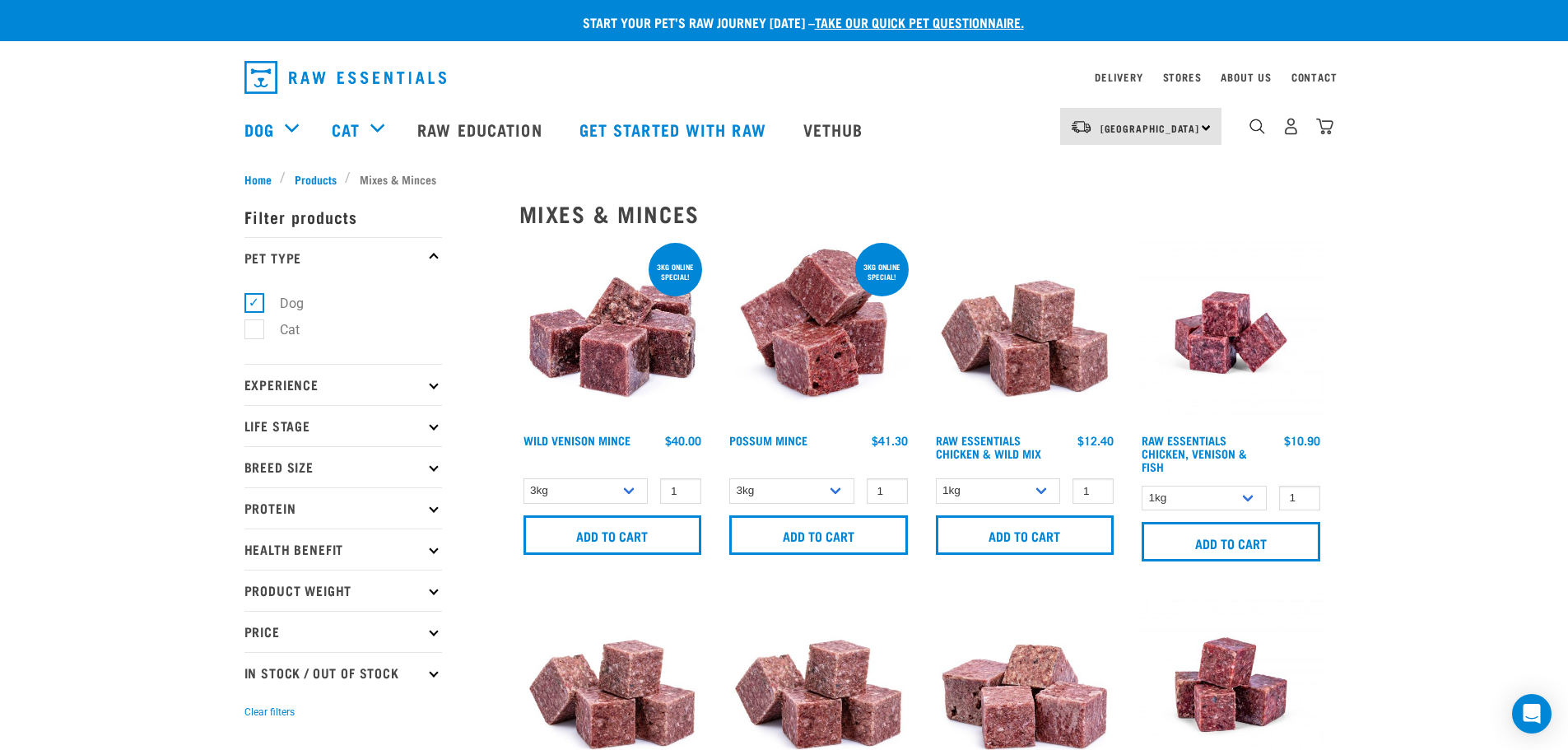
click at [274, 511] on p "Protein" at bounding box center [342, 508] width 197 height 41
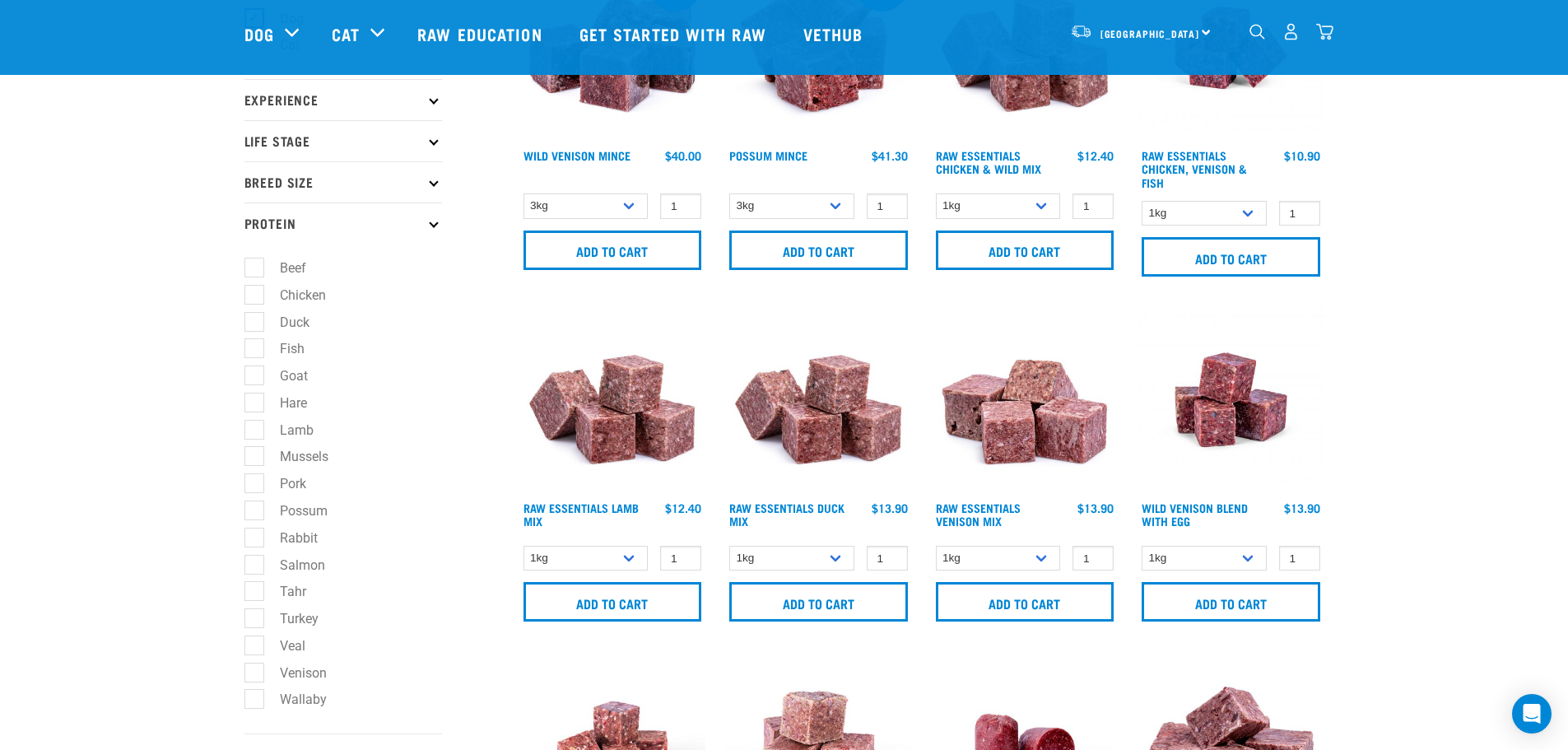
scroll to position [165, 0]
click at [259, 406] on label "Hare" at bounding box center [283, 402] width 60 height 21
click at [255, 404] on input "Hare" at bounding box center [249, 398] width 10 height 10
checkbox input "true"
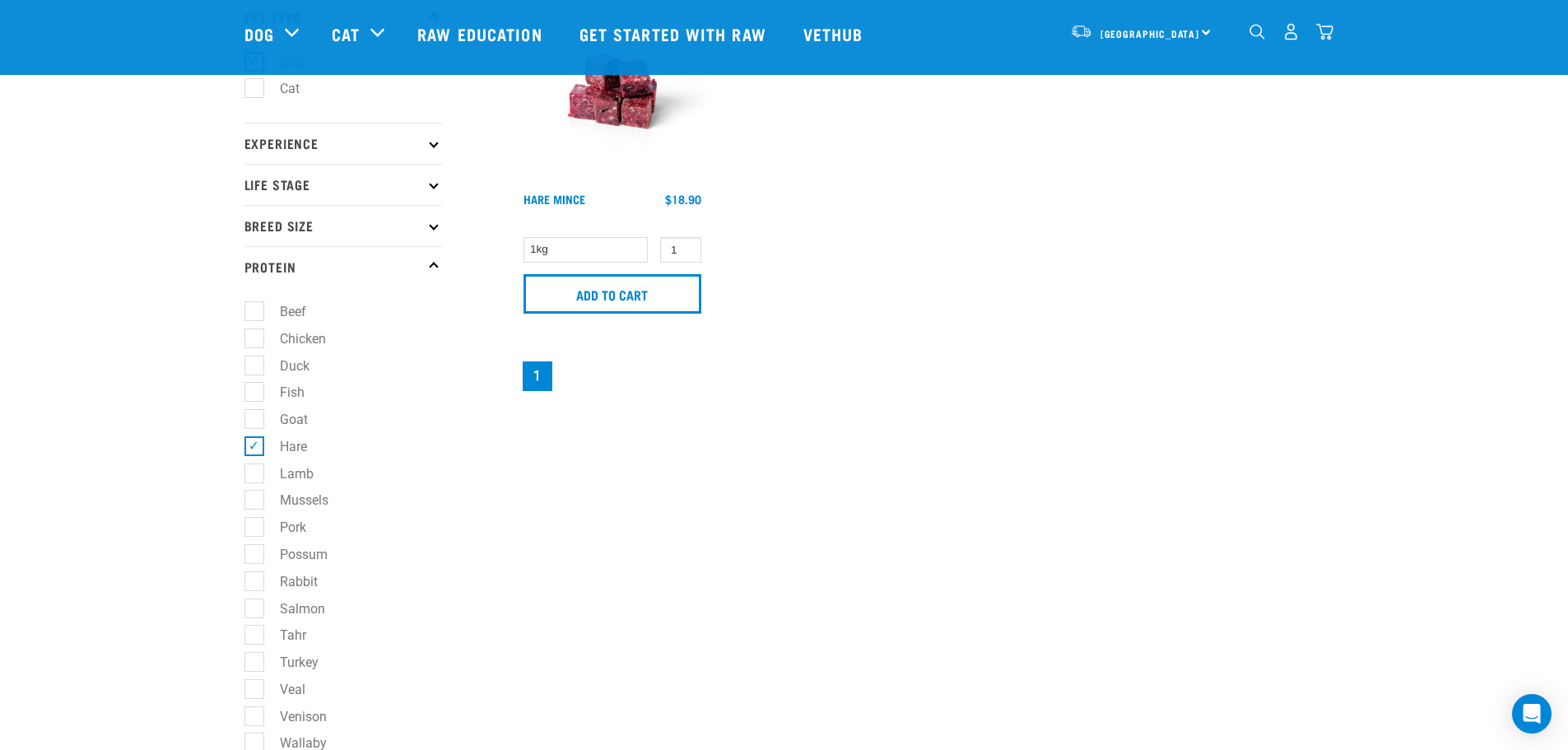
scroll to position [165, 0]
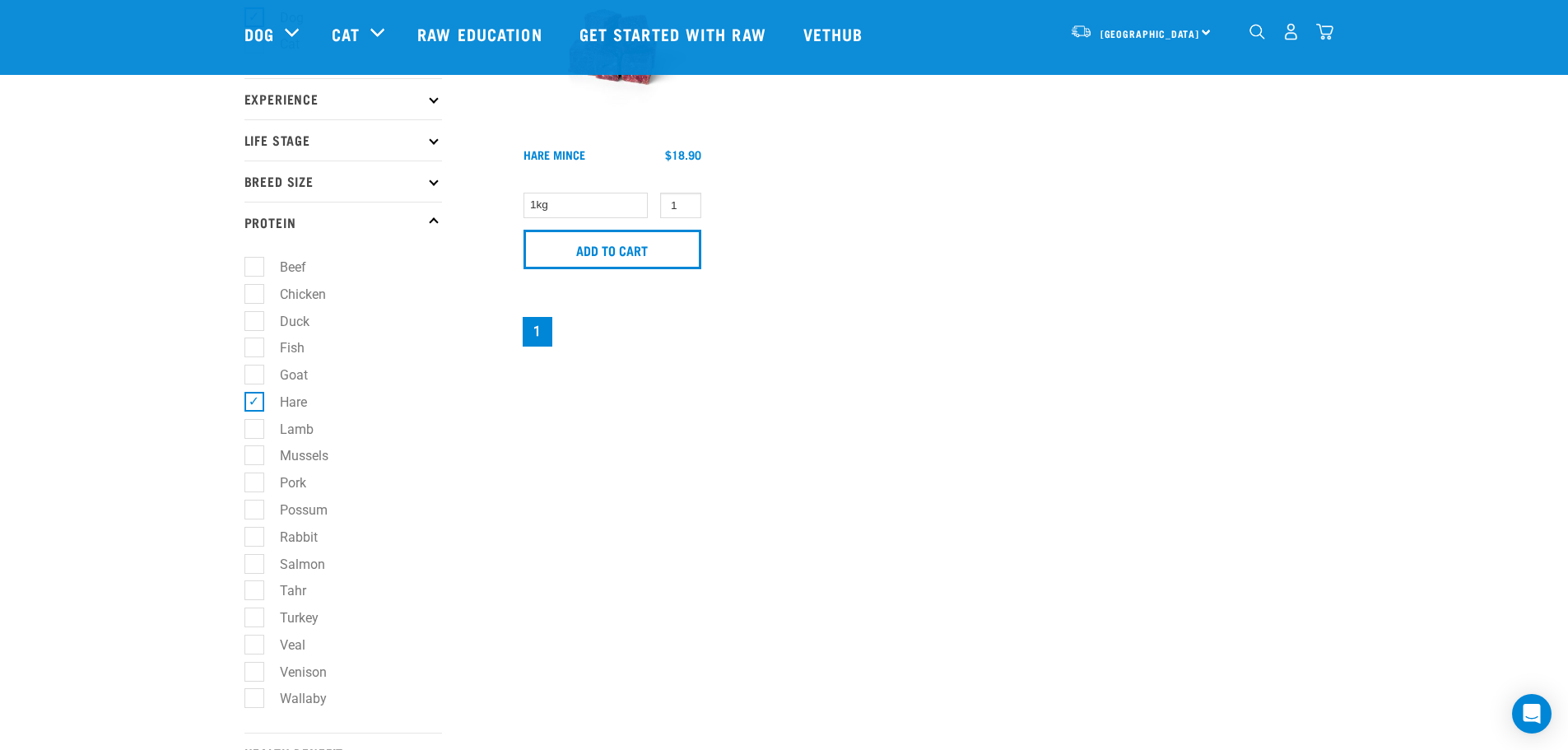
click at [253, 398] on label "Hare" at bounding box center [283, 402] width 60 height 21
click at [251, 398] on input "Hare" at bounding box center [249, 398] width 10 height 10
checkbox input "false"
click at [254, 538] on label "Rabbit" at bounding box center [289, 537] width 71 height 21
click at [254, 538] on input "Rabbit" at bounding box center [249, 533] width 10 height 10
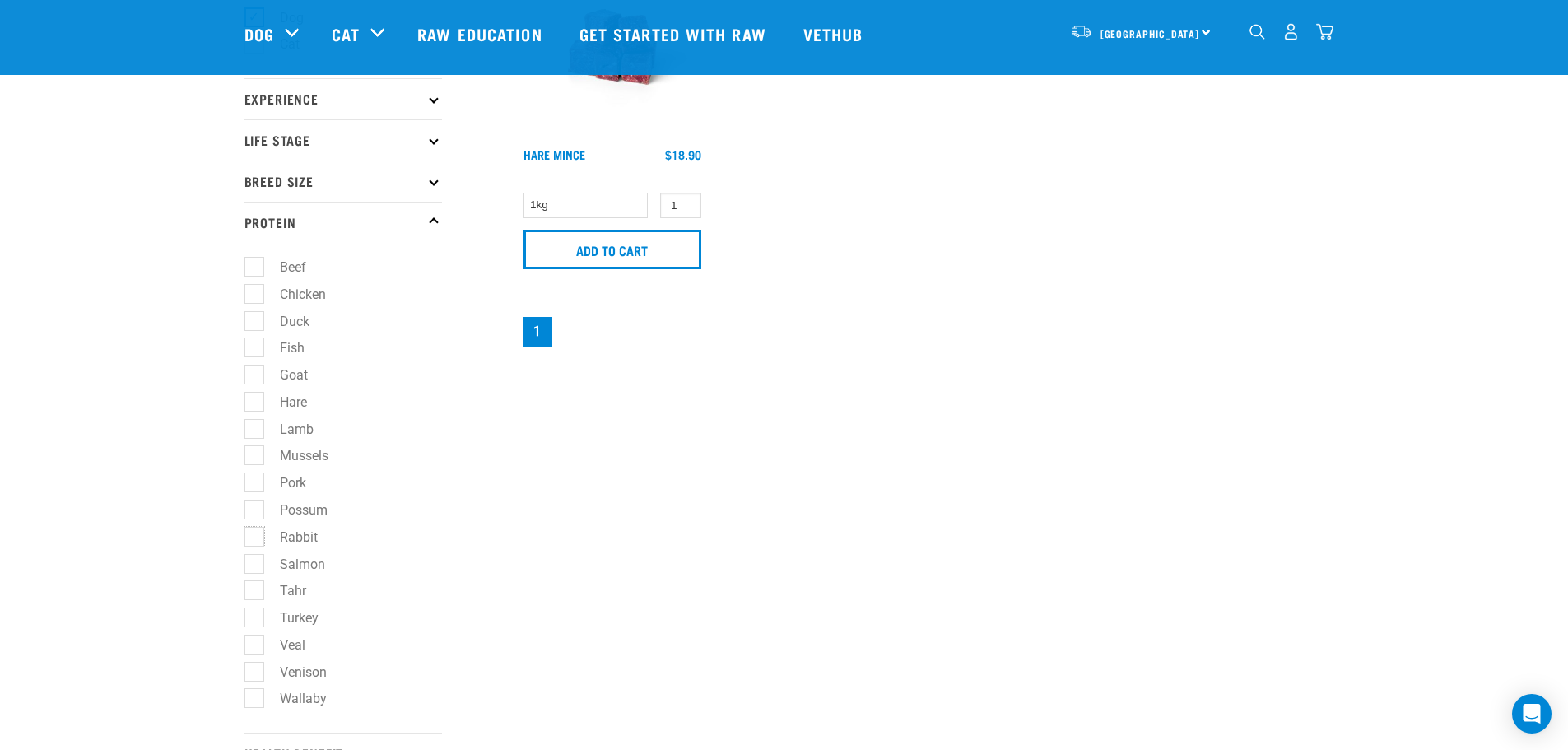
checkbox input "true"
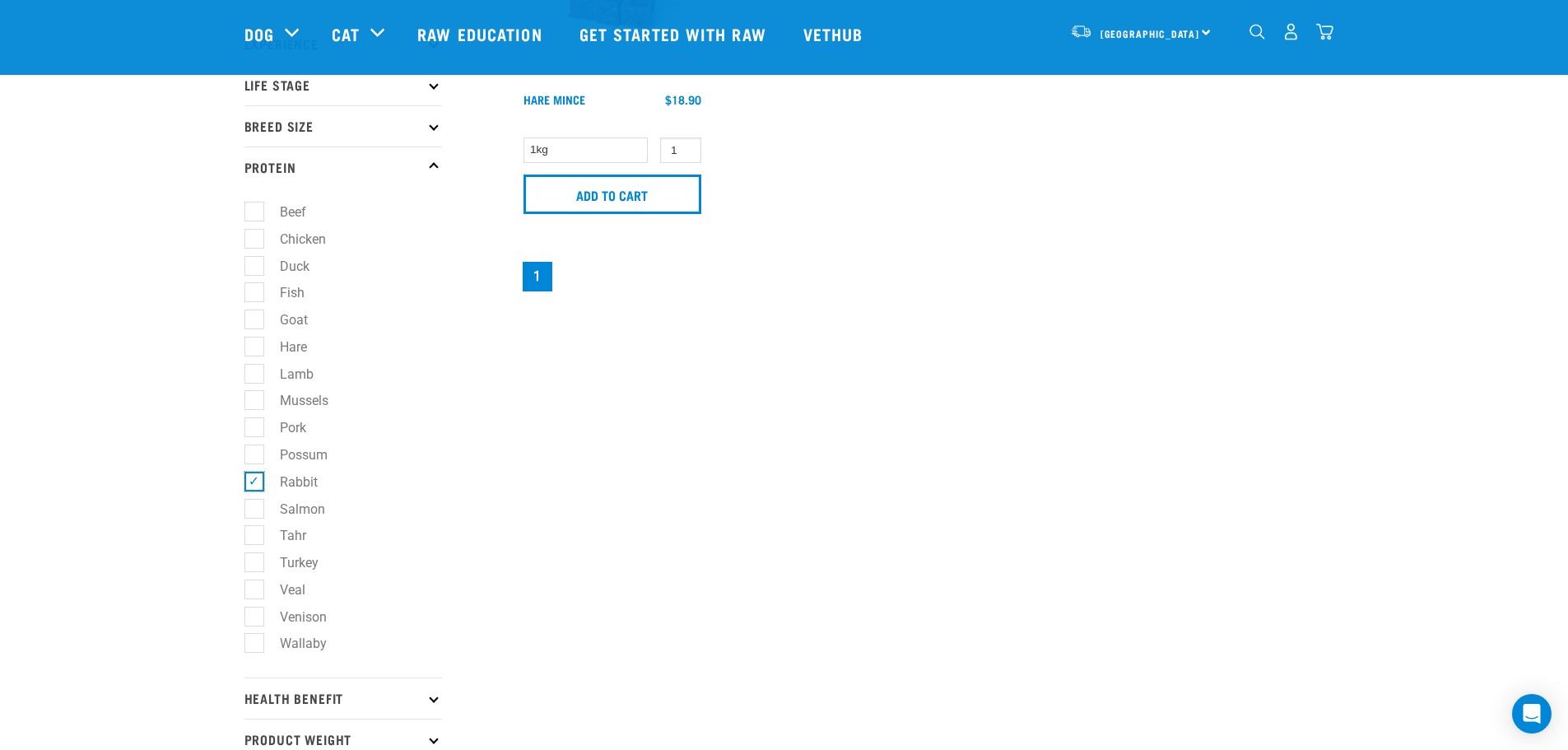
scroll to position [247, 0]
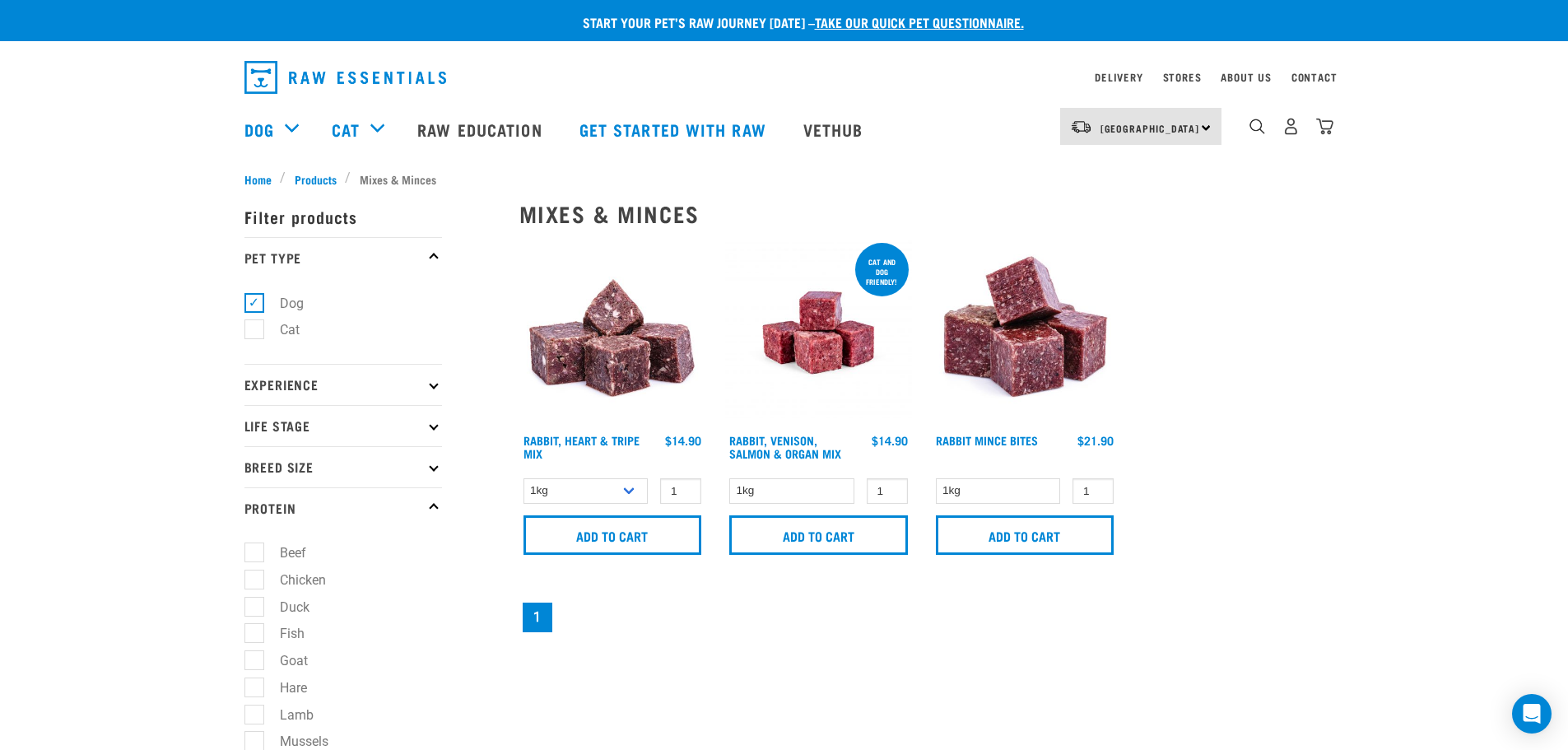
click at [1035, 365] on img at bounding box center [1025, 333] width 187 height 187
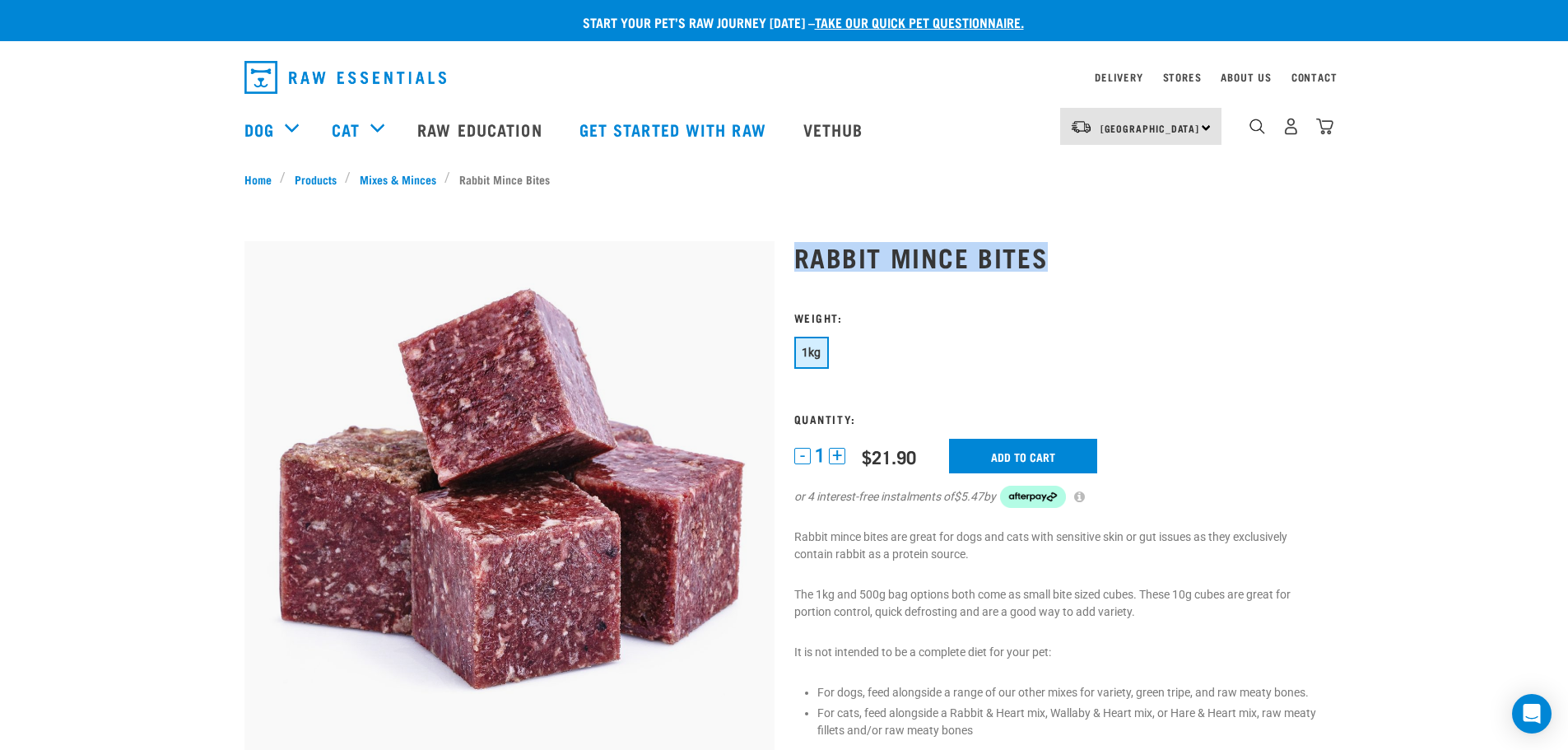
drag, startPoint x: 1043, startPoint y: 260, endPoint x: 801, endPoint y: 285, distance: 243.3
click at [794, 257] on h1 "Rabbit Mince Bites" at bounding box center [1058, 257] width 530 height 30
copy h1 "Rabbit Mince Bites"
click at [1226, 419] on h3 "Quantity:" at bounding box center [1058, 418] width 530 height 12
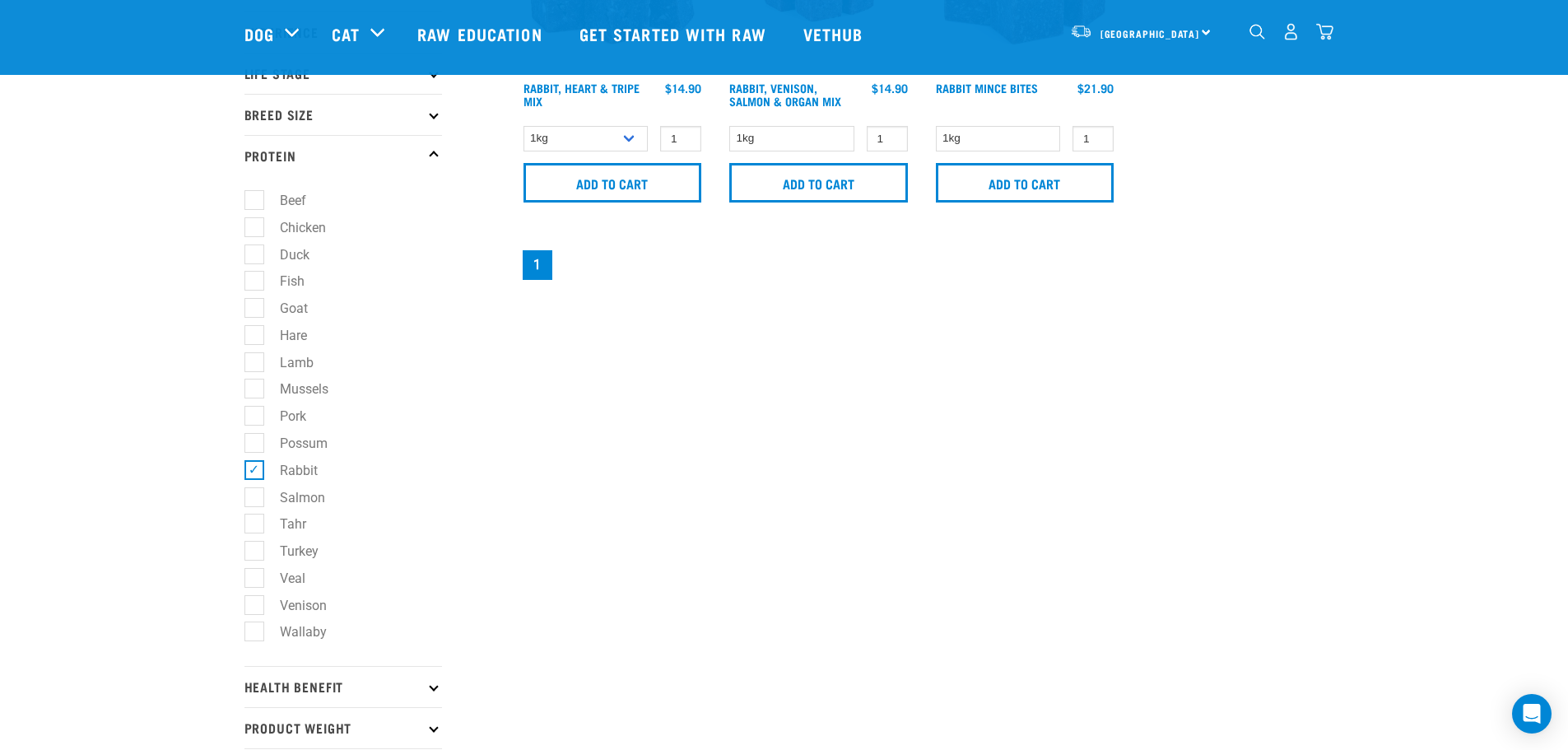
scroll to position [411, 0]
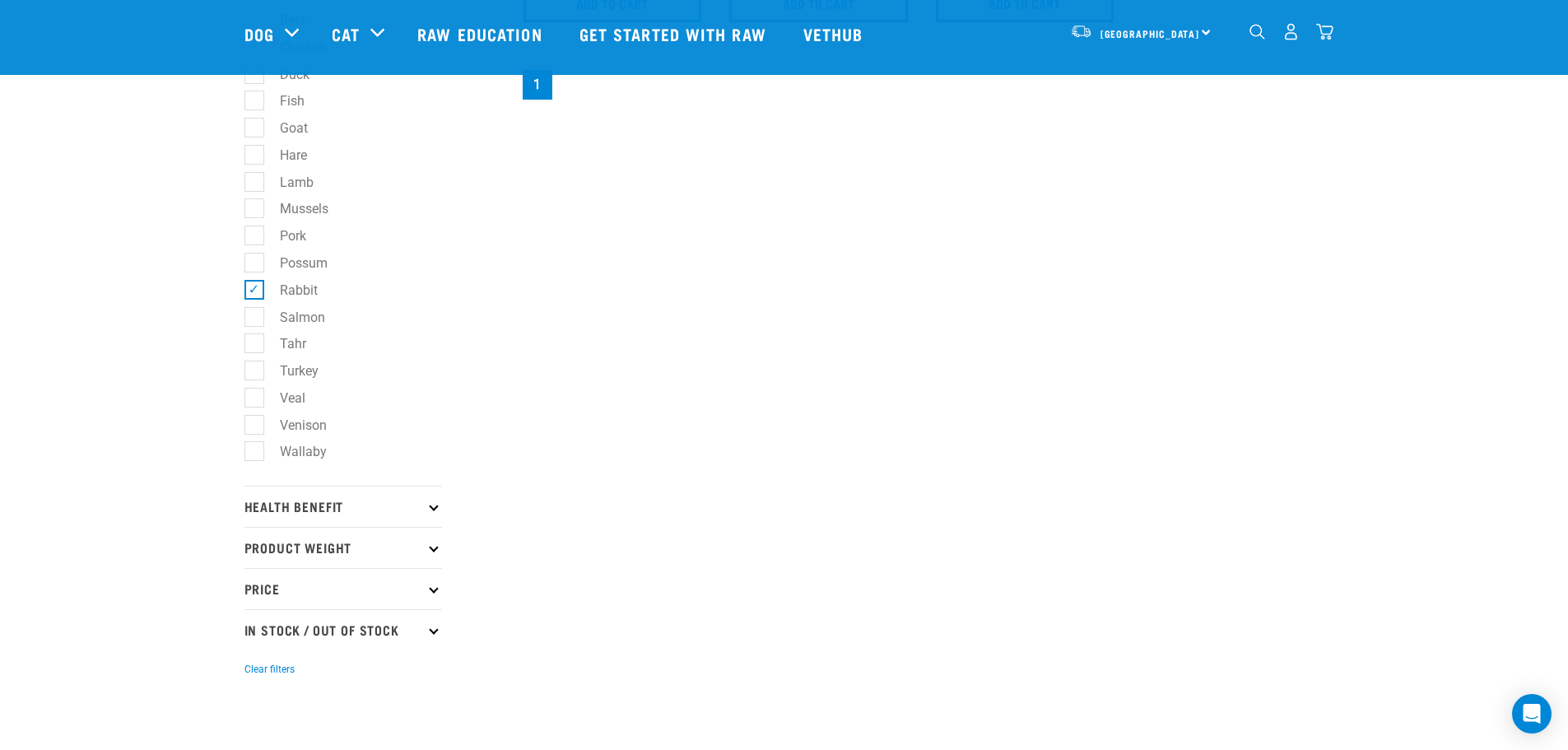
click at [281, 449] on label "Wallaby" at bounding box center [293, 452] width 79 height 21
click at [255, 449] on input "Wallaby" at bounding box center [249, 448] width 10 height 10
checkbox input "true"
click at [258, 288] on label "Rabbit" at bounding box center [289, 290] width 71 height 21
click at [255, 288] on input "Rabbit" at bounding box center [249, 286] width 10 height 10
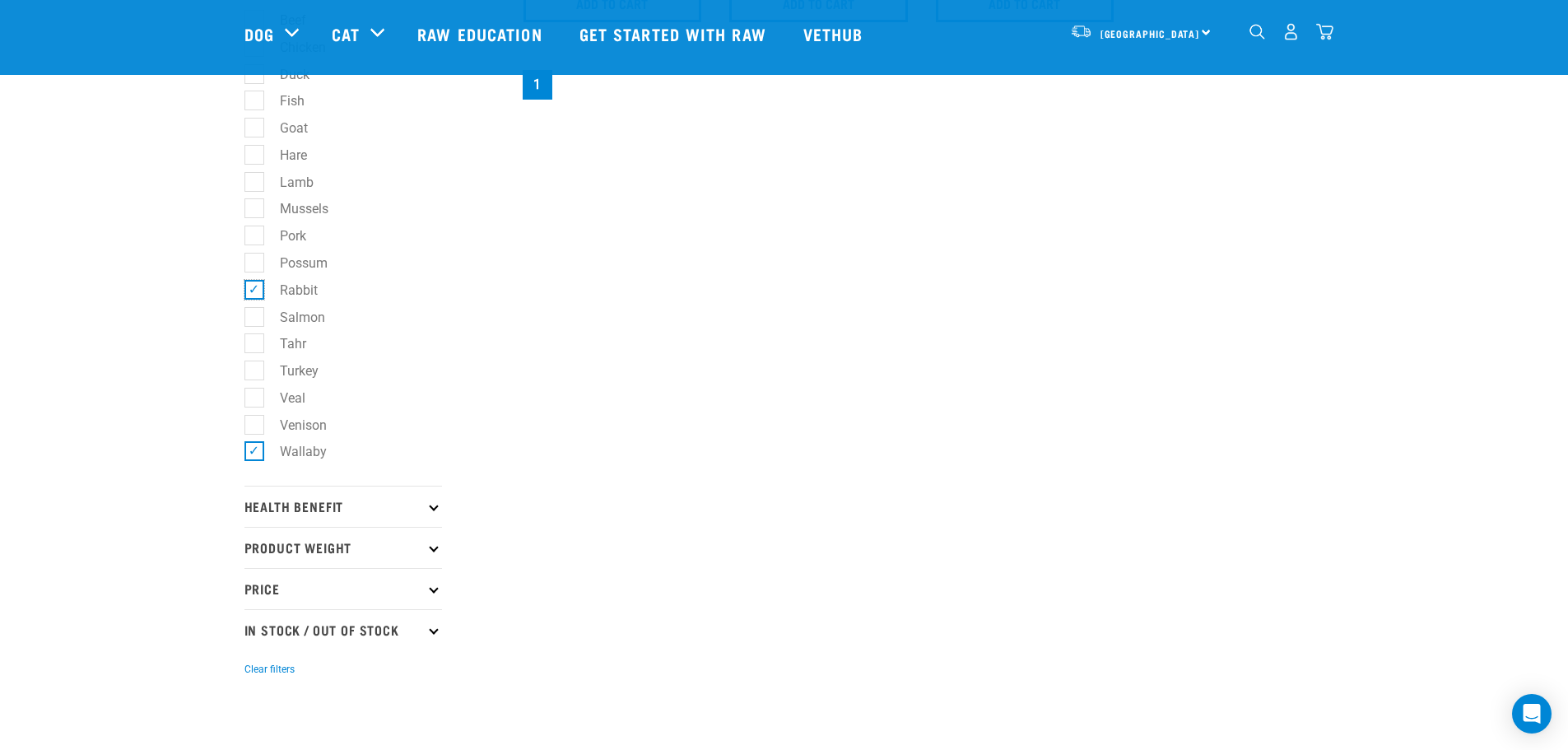
checkbox input "false"
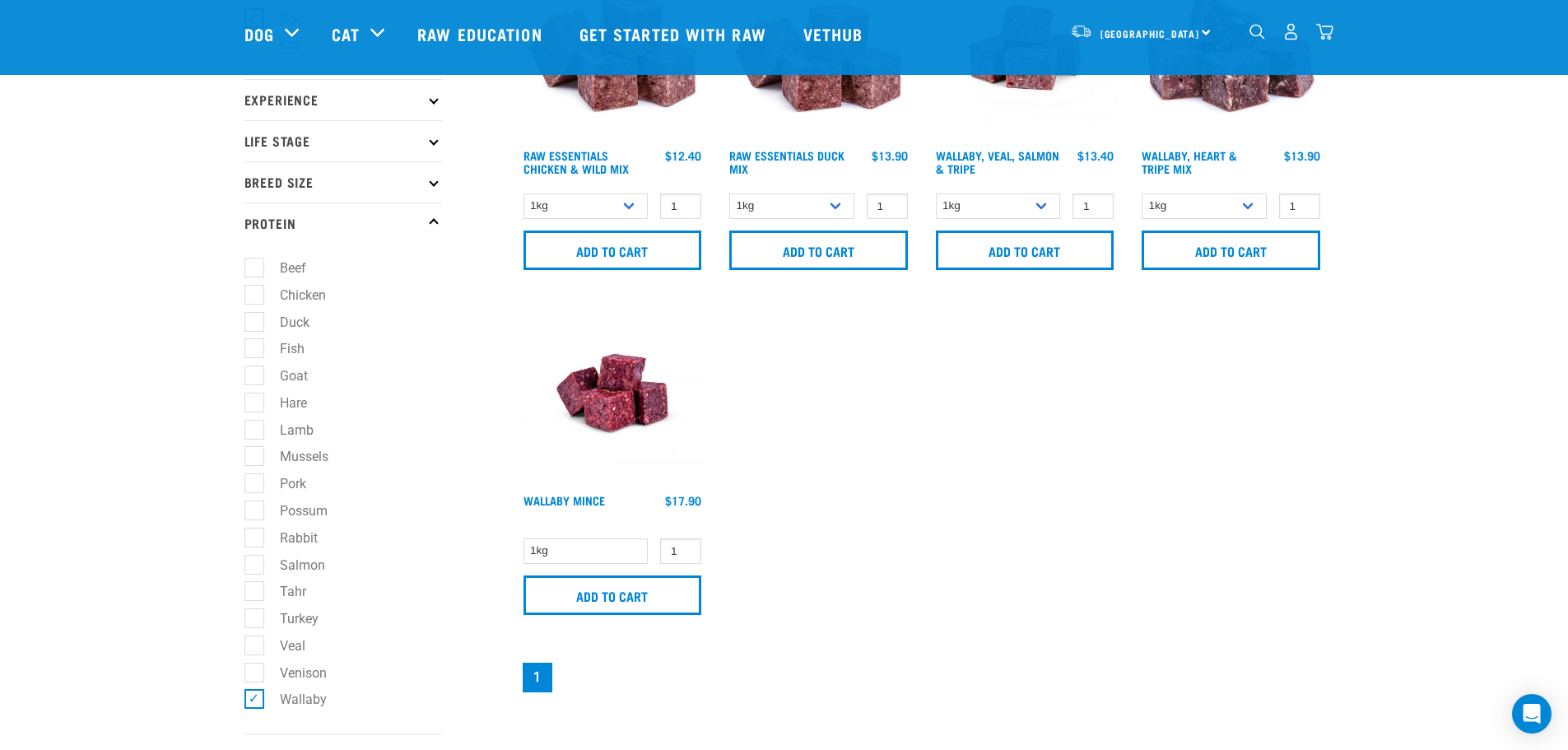
scroll to position [165, 0]
drag, startPoint x: 703, startPoint y: 502, endPoint x: 478, endPoint y: 497, distance: 225.1
click at [478, 497] on div "× Filter products Pet Type Dog Cat Experience New Raw Feeder Experienced Raw Fe…" at bounding box center [784, 422] width 1100 height 1060
drag, startPoint x: 899, startPoint y: 512, endPoint x: 978, endPoint y: 490, distance: 82.0
click at [899, 512] on div "Raw Essentials Chicken & Wild Mix 1 0 100 0 100 0 0" at bounding box center [922, 324] width 825 height 760
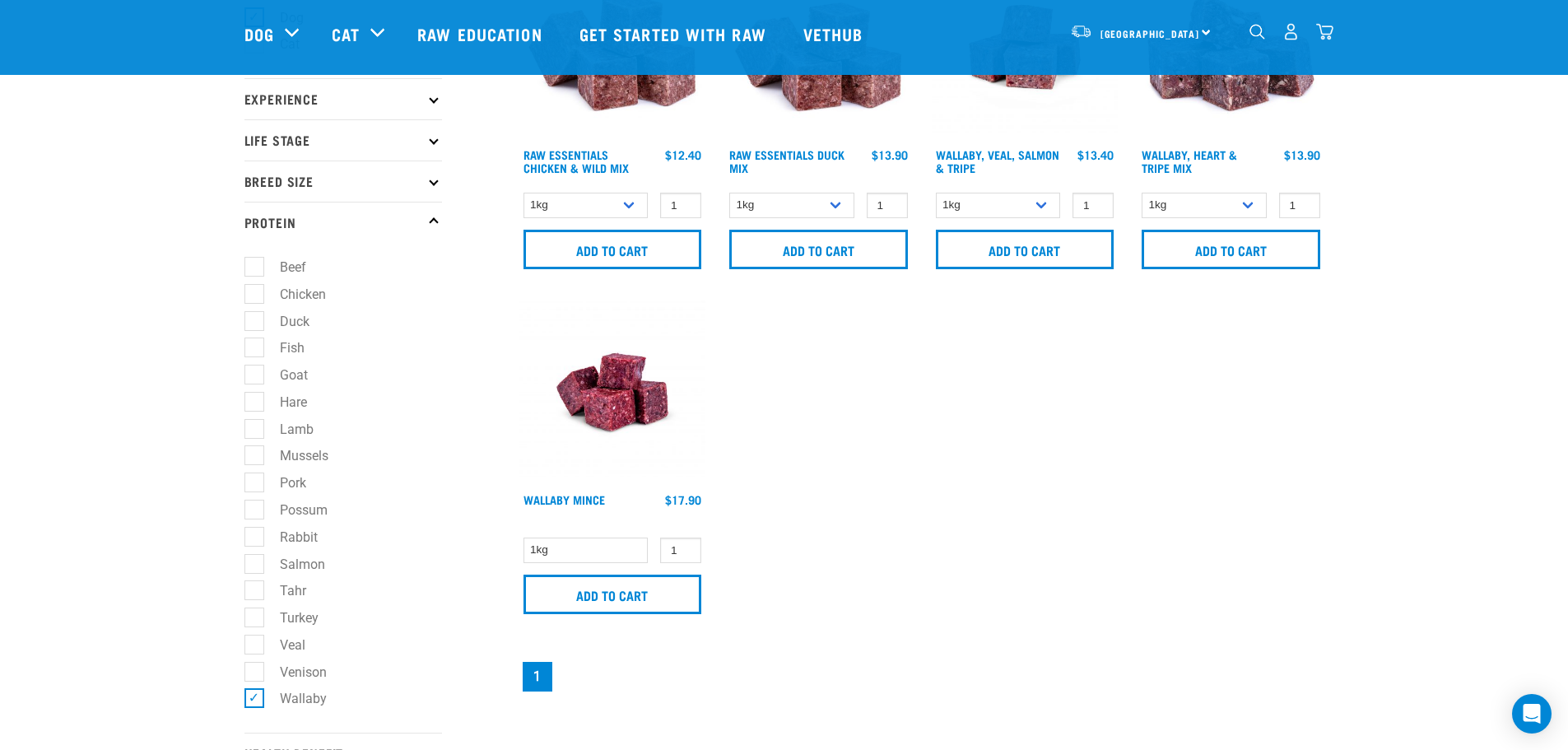
click at [595, 401] on img at bounding box center [612, 392] width 187 height 187
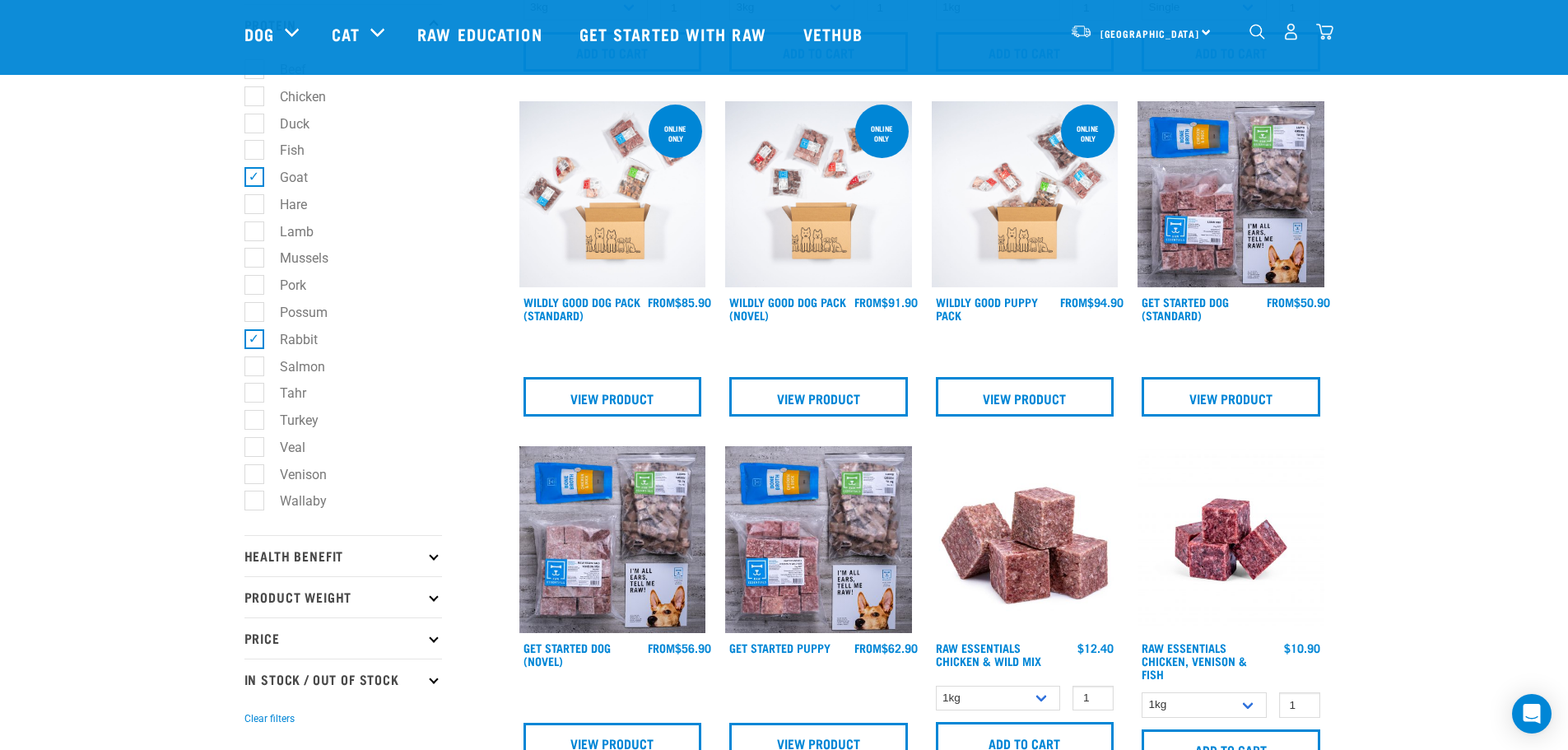
scroll to position [165, 0]
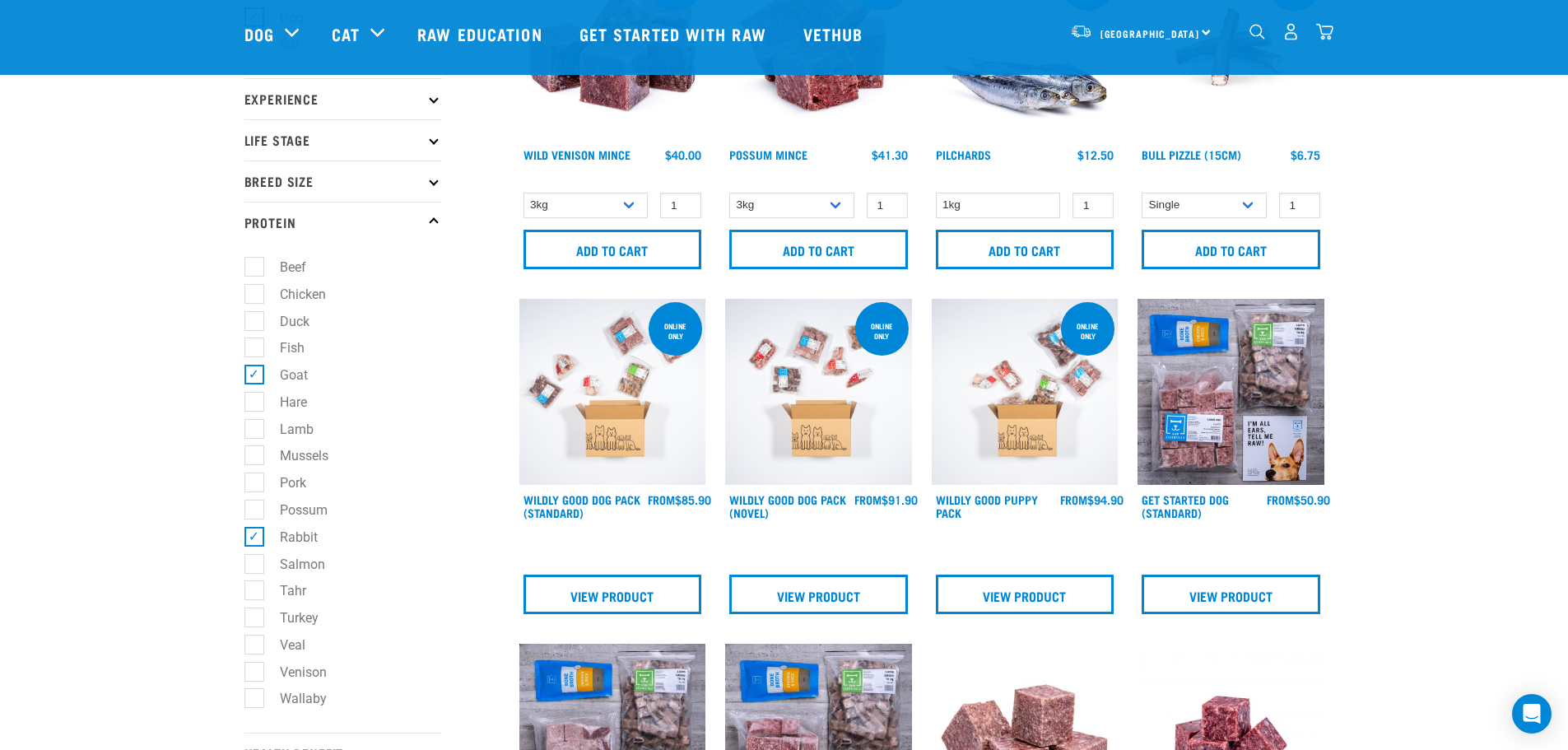
click at [253, 535] on label "Rabbit" at bounding box center [289, 537] width 71 height 21
click at [253, 535] on input "Rabbit" at bounding box center [249, 533] width 10 height 10
checkbox input "false"
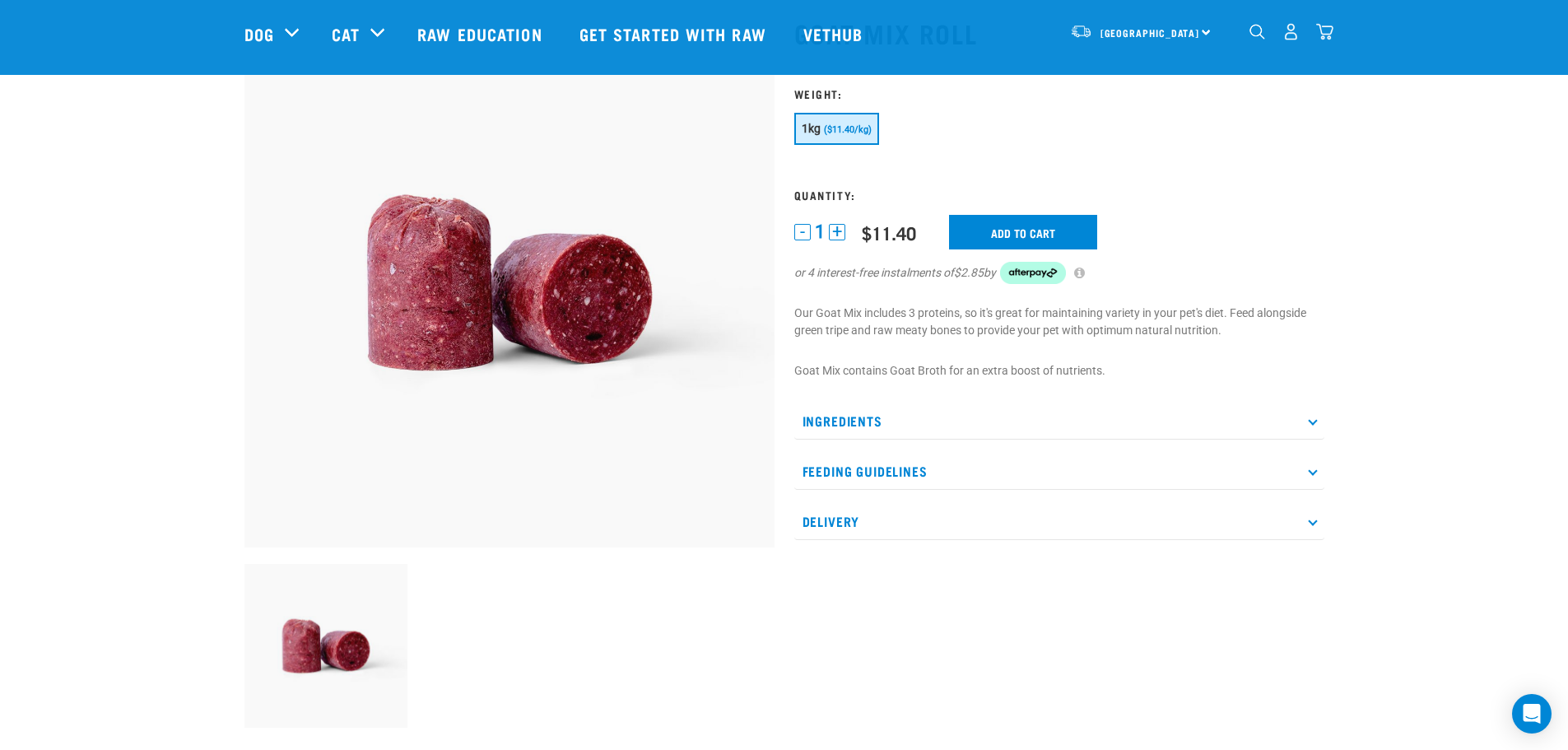
scroll to position [247, 0]
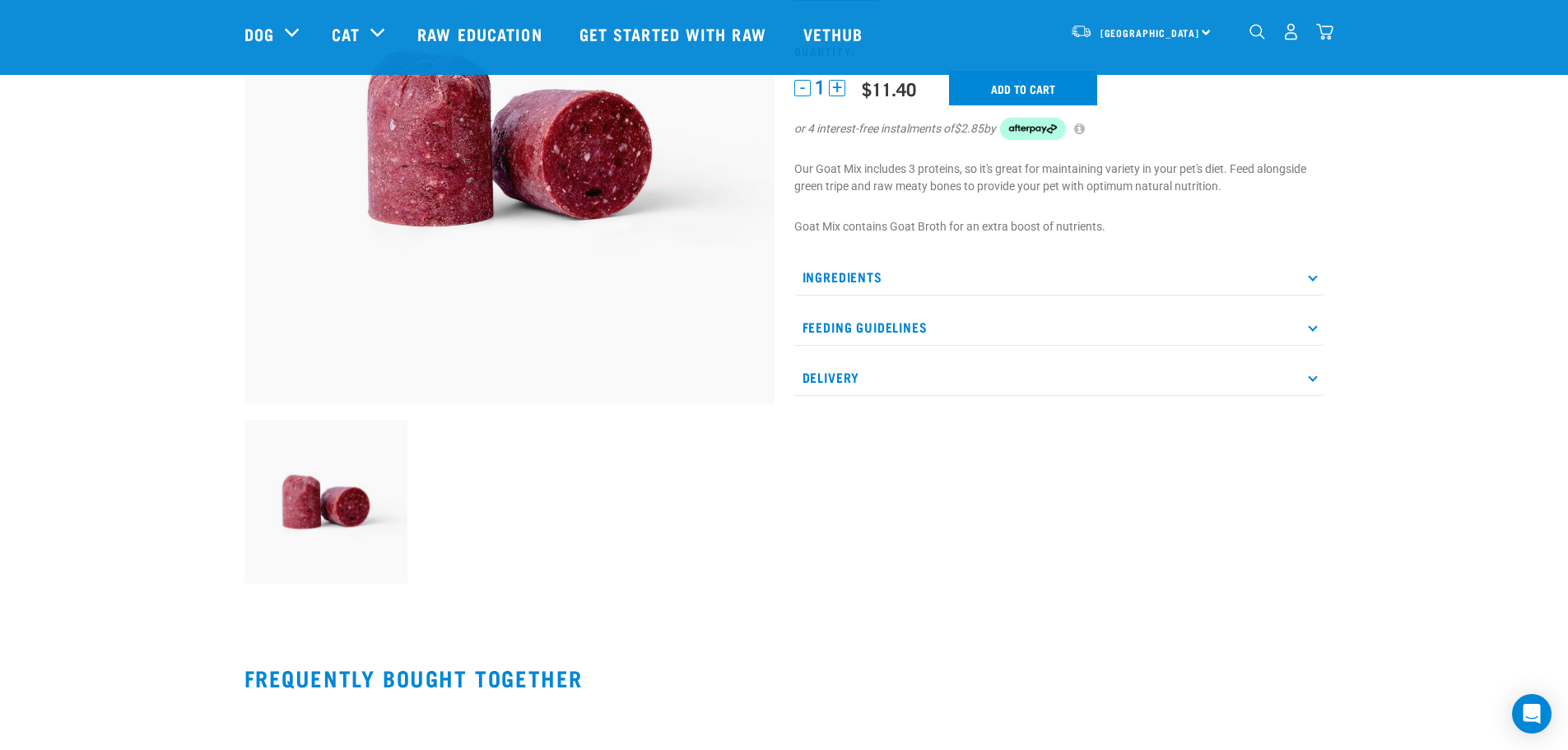
click at [947, 284] on p "Ingredients" at bounding box center [1058, 277] width 530 height 37
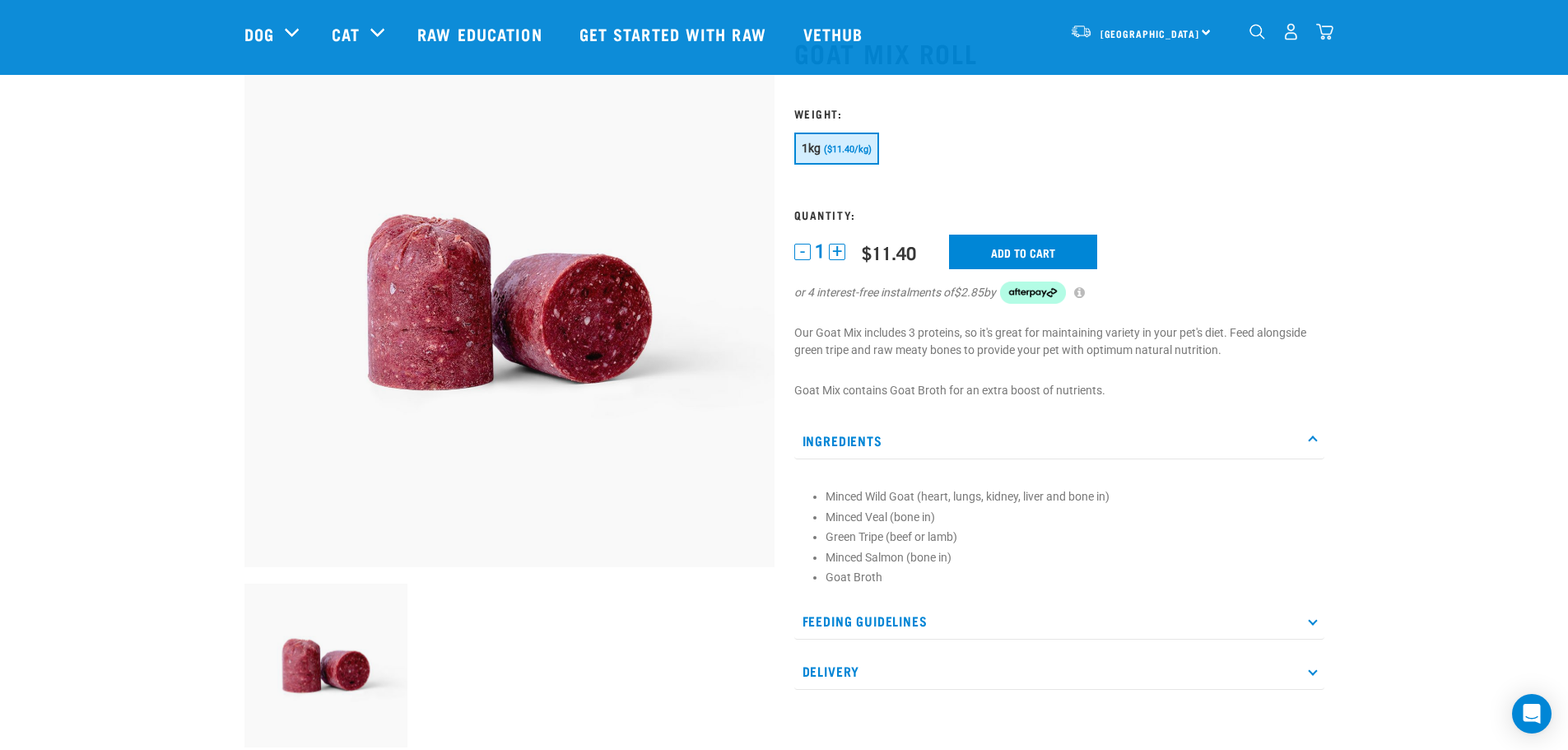
scroll to position [82, 0]
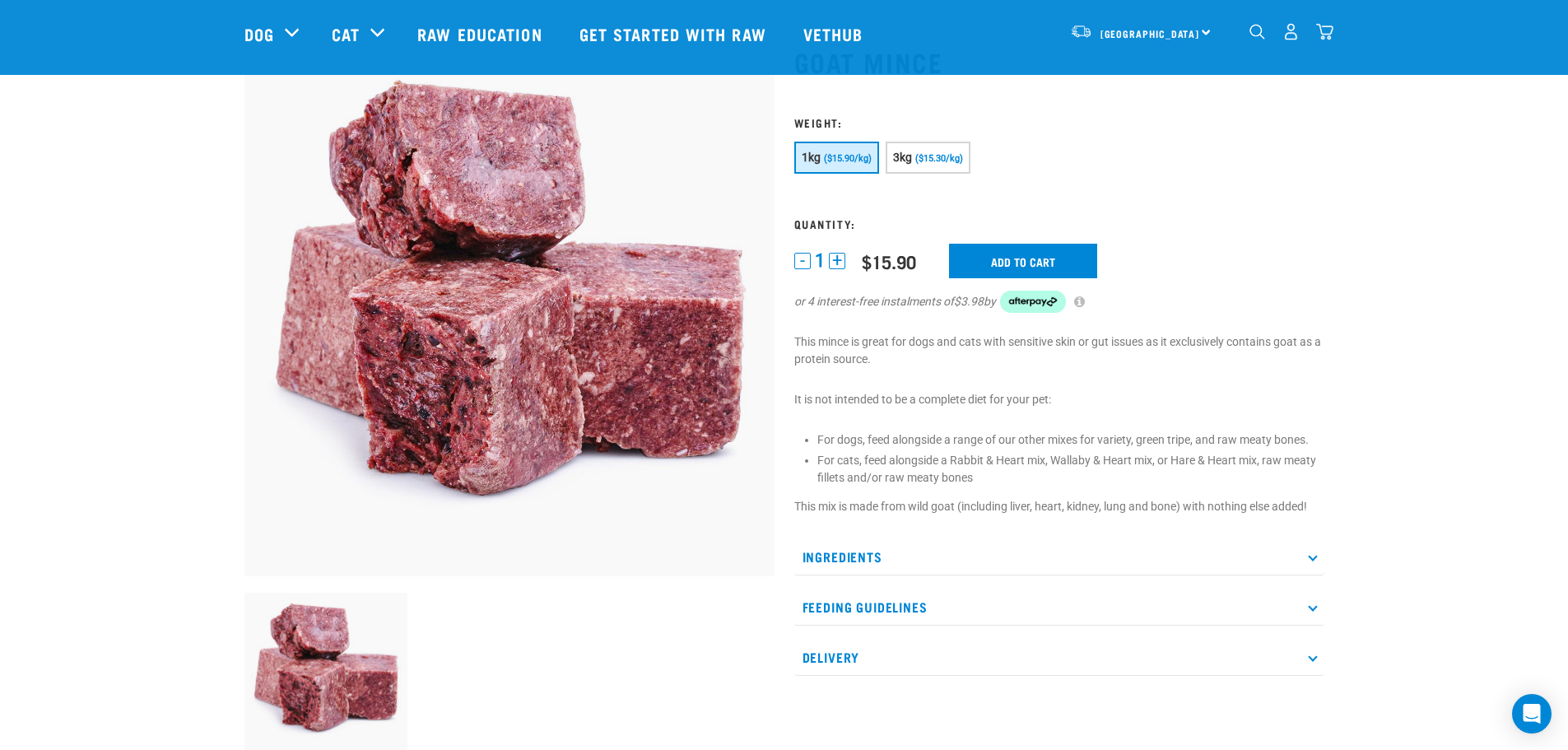
scroll to position [165, 0]
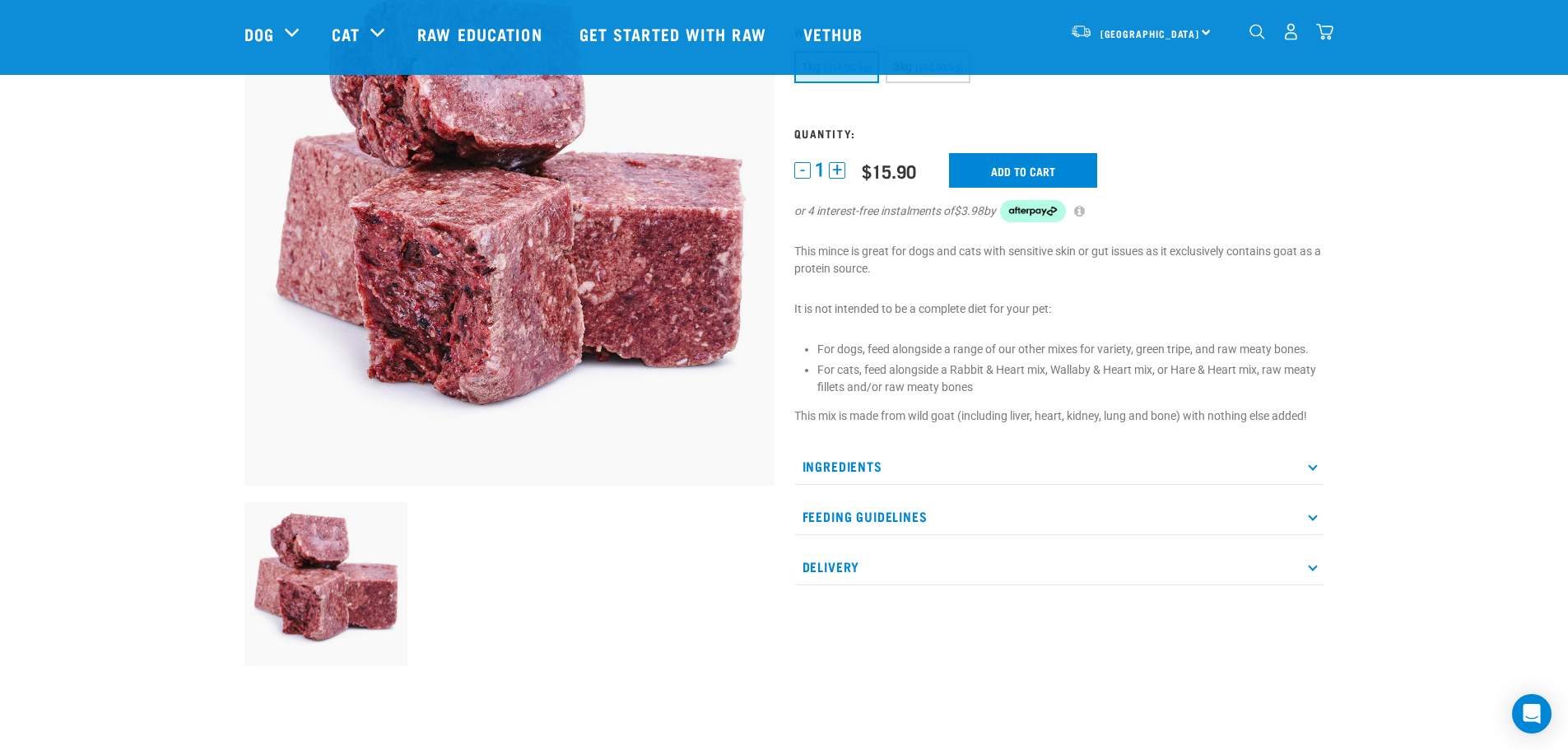
click at [1269, 471] on p "Ingredients" at bounding box center [1058, 467] width 530 height 37
click at [915, 459] on p "Ingredients" at bounding box center [1058, 467] width 530 height 37
click at [885, 469] on p "Ingredients" at bounding box center [1058, 467] width 530 height 37
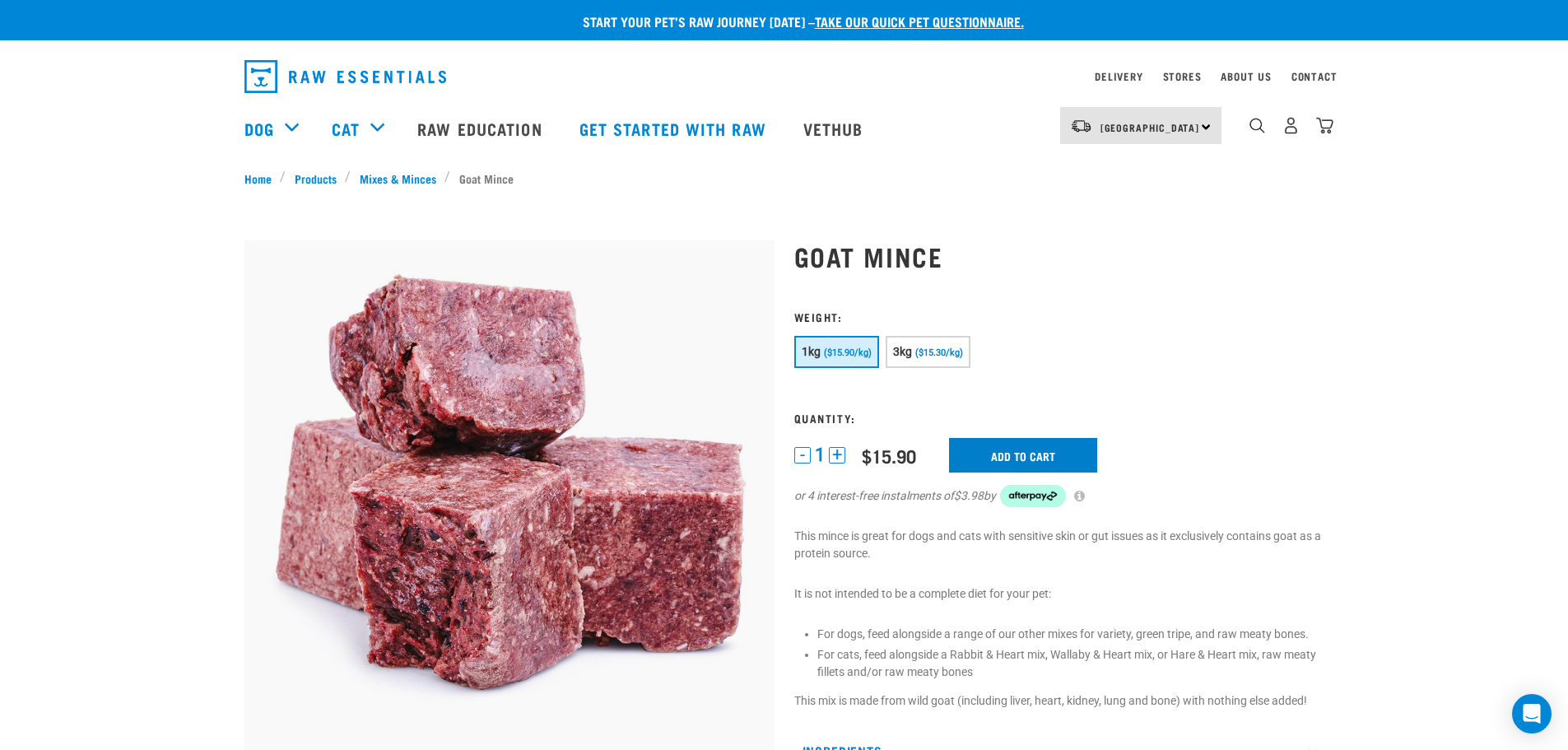
scroll to position [0, 0]
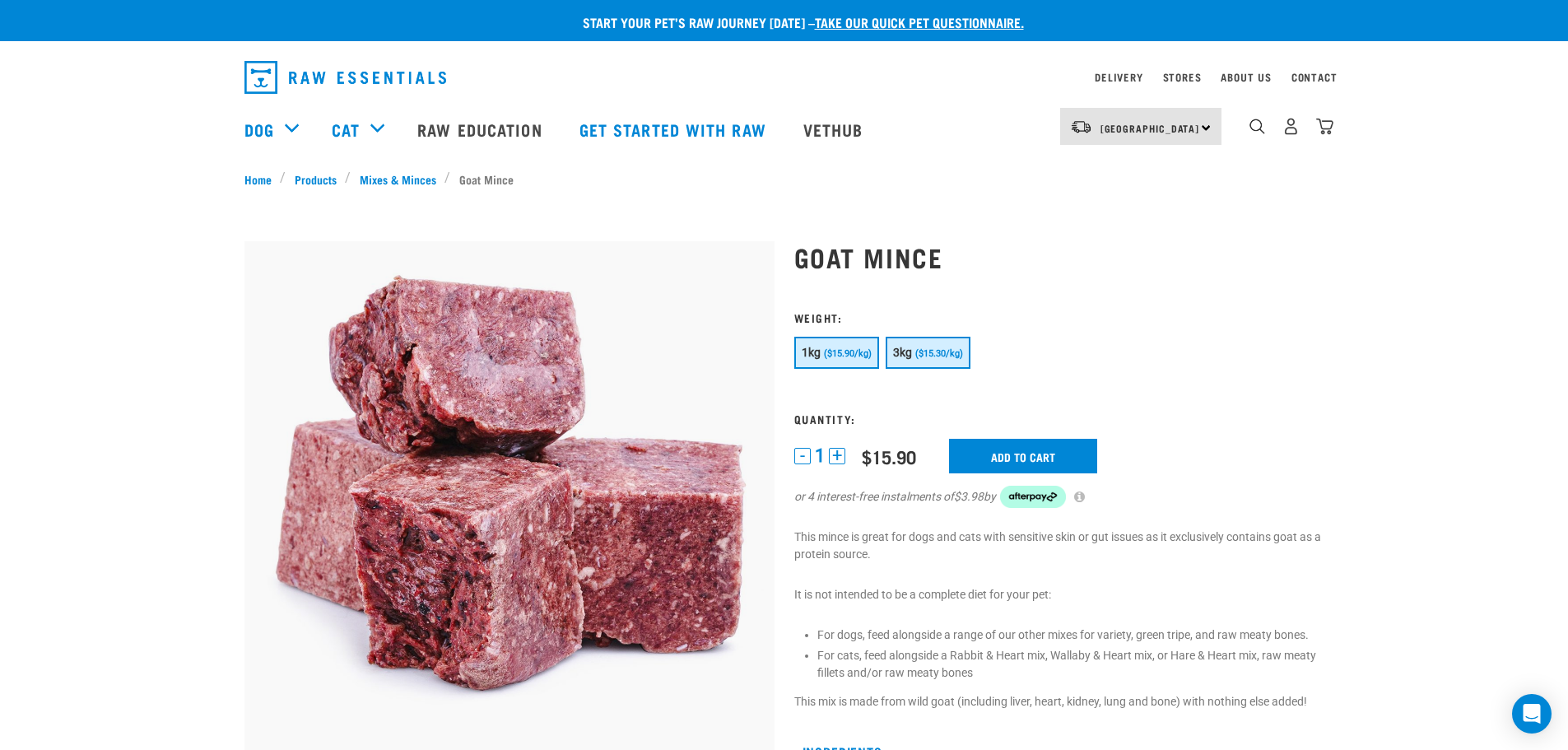
click at [943, 363] on button "3kg ($15.30/kg)" at bounding box center [928, 353] width 85 height 32
